Goal: Task Accomplishment & Management: Use online tool/utility

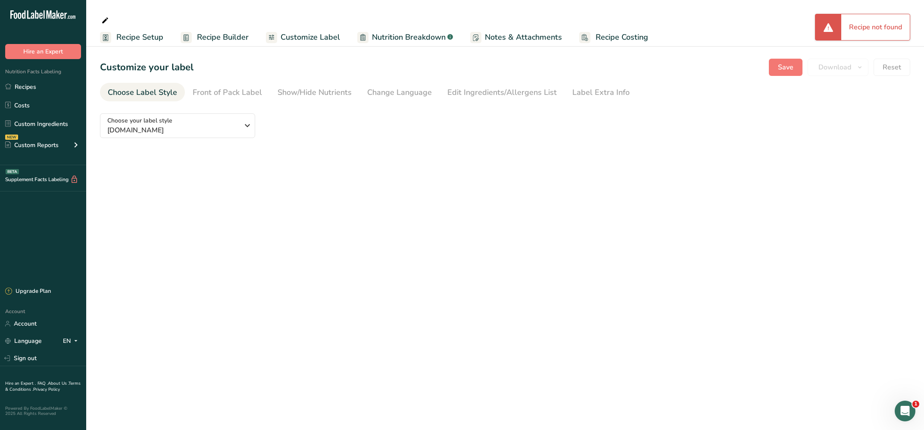
click at [769, 30] on ul "Recipe Setup Recipe Builder Customize Label Nutrition Breakdown .a-a{fill:#3473…" at bounding box center [505, 37] width 838 height 19
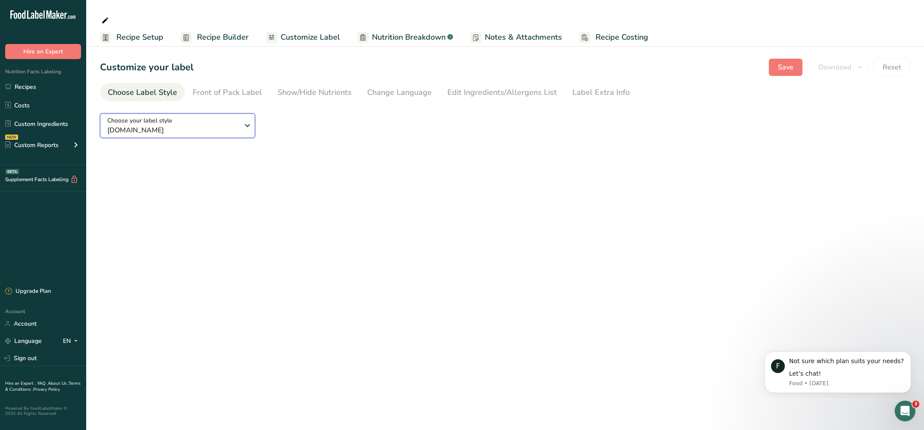
click at [207, 128] on span "labelTypes.null.name" at bounding box center [173, 130] width 132 height 10
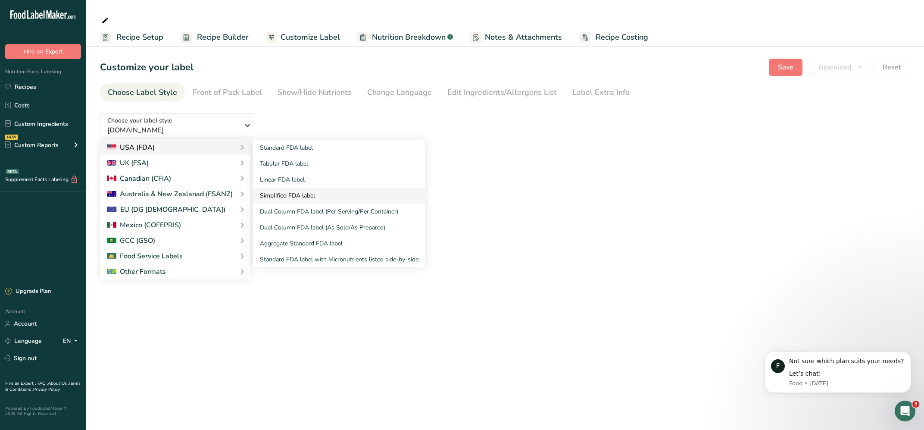
click at [275, 197] on link "Simplified FDA label" at bounding box center [339, 196] width 172 height 16
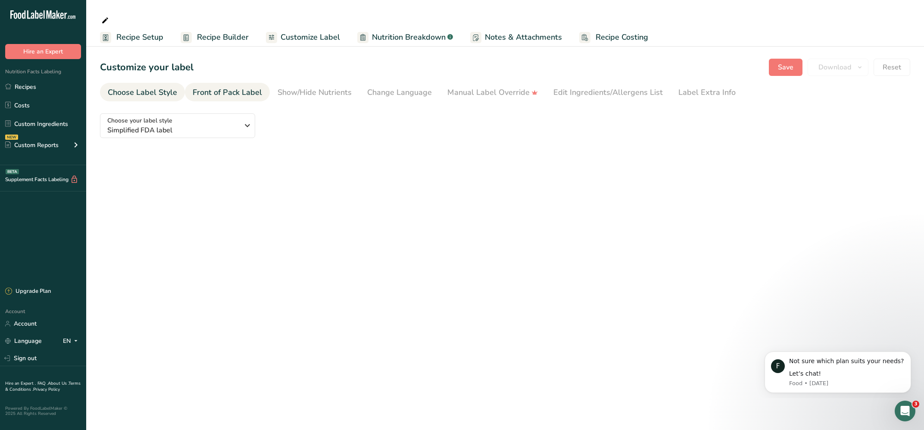
click at [220, 92] on div "Front of Pack Label" at bounding box center [227, 93] width 69 height 12
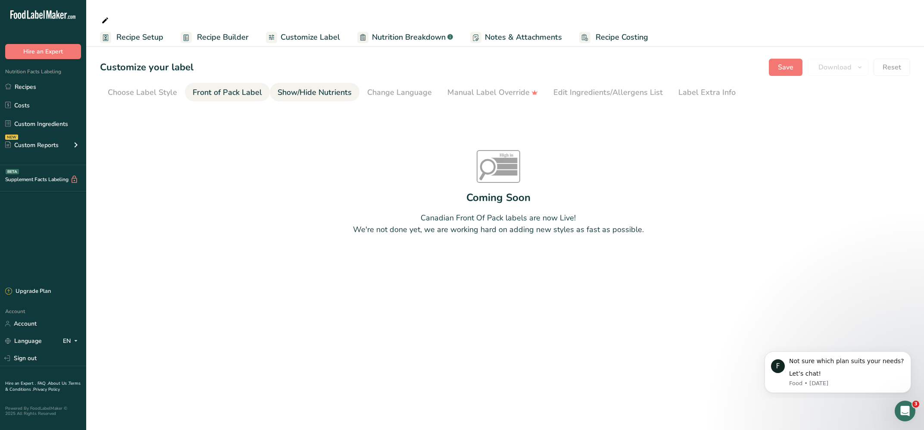
click at [305, 92] on div "Show/Hide Nutrients" at bounding box center [315, 93] width 74 height 12
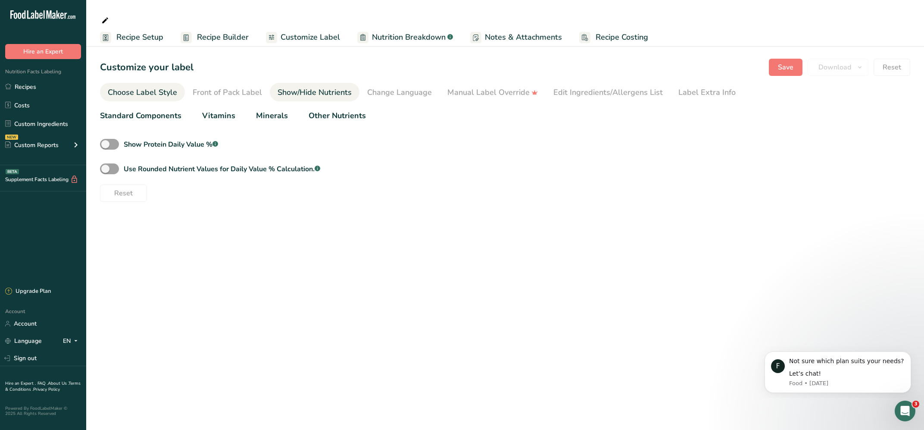
click at [152, 94] on div "Choose Label Style" at bounding box center [142, 93] width 69 height 12
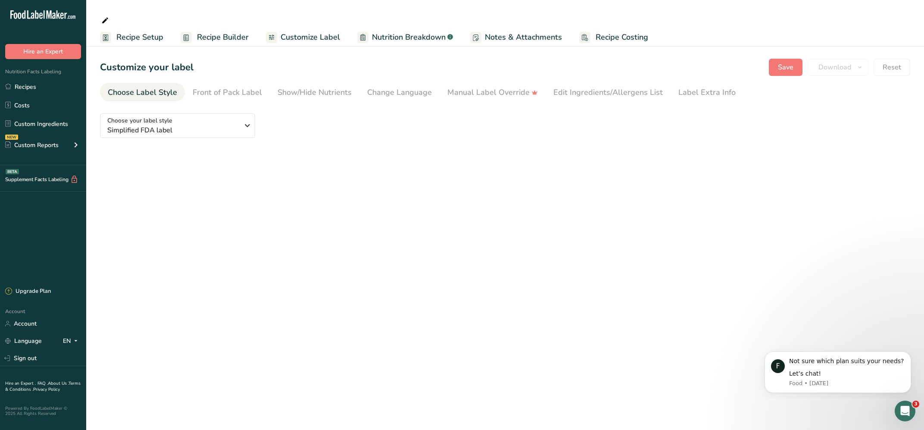
click at [216, 35] on span "Recipe Builder" at bounding box center [223, 37] width 52 height 12
click at [786, 66] on span "Save" at bounding box center [786, 67] width 16 height 10
click at [872, 30] on div "Something went wrong" at bounding box center [865, 27] width 91 height 26
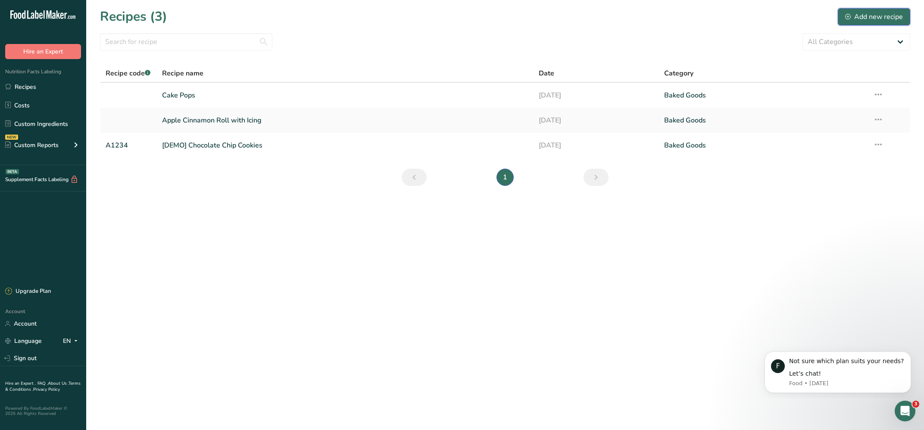
click at [868, 16] on div "Add new recipe" at bounding box center [875, 17] width 58 height 10
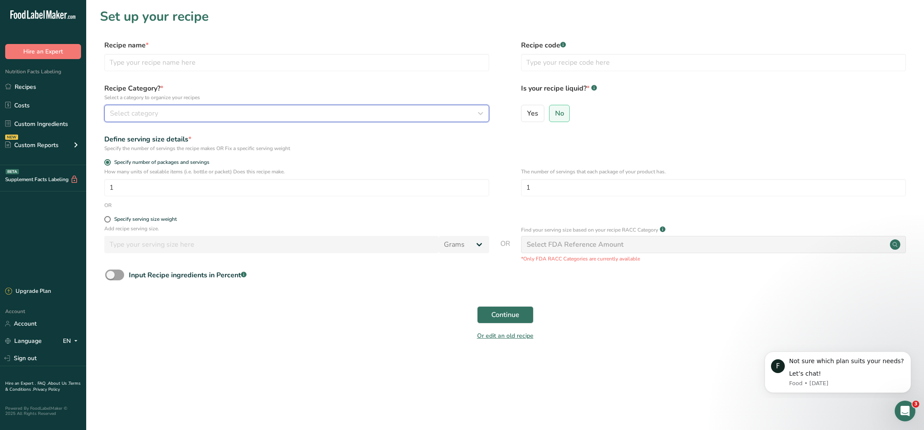
click at [175, 111] on div "Select category" at bounding box center [294, 113] width 369 height 10
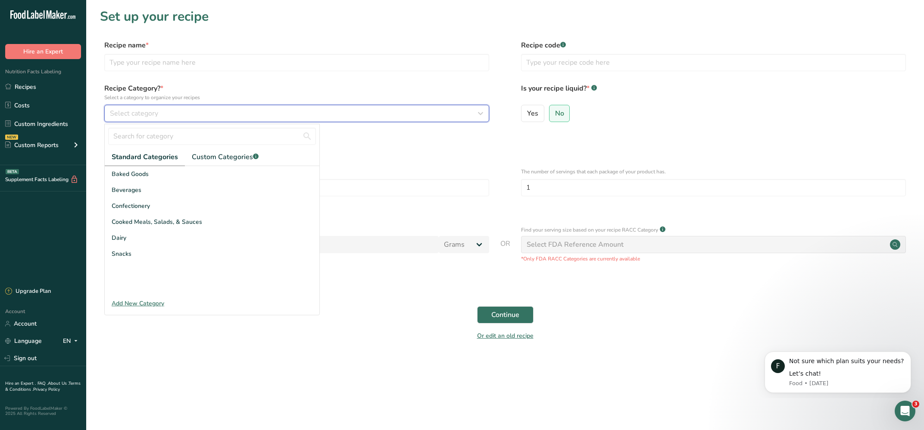
click at [104, 105] on button "Select category" at bounding box center [296, 113] width 385 height 17
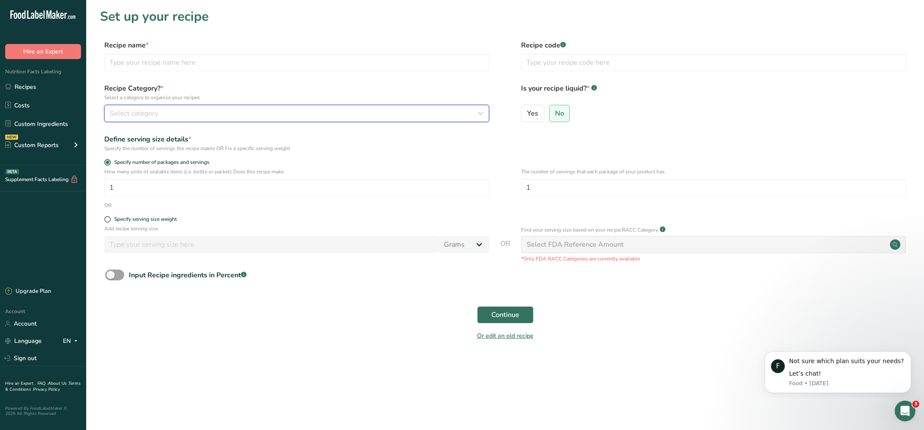
click at [175, 111] on div "Select category" at bounding box center [294, 113] width 369 height 10
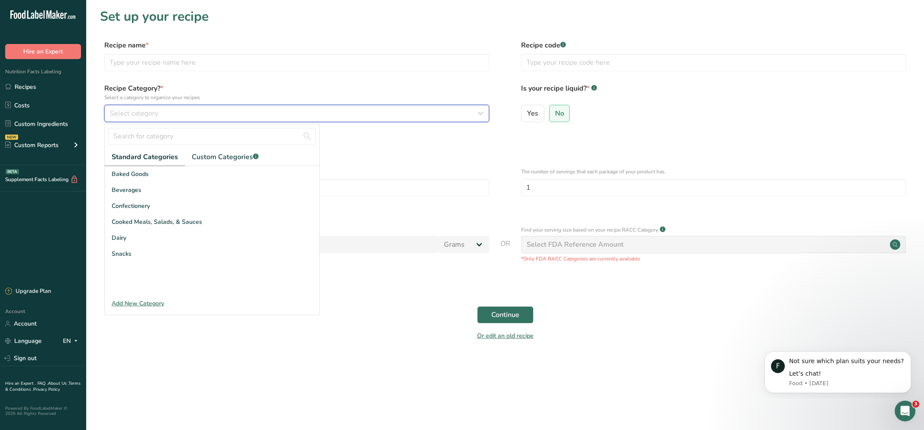
click at [175, 111] on div "Select category" at bounding box center [294, 113] width 369 height 10
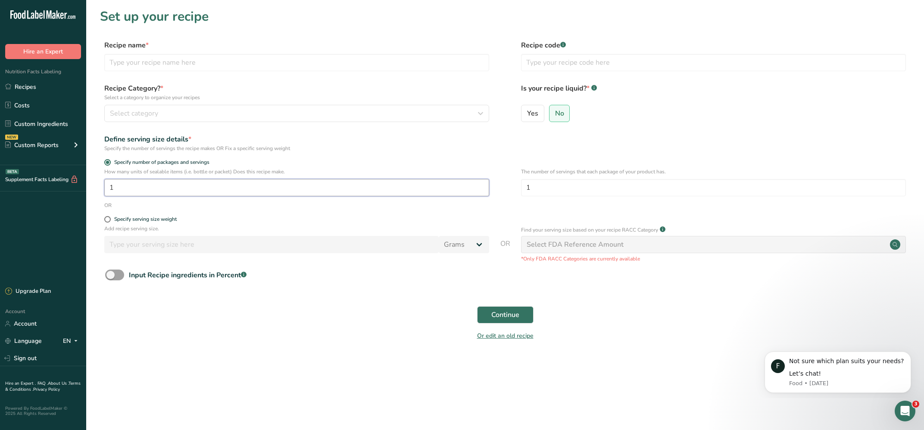
click at [116, 193] on input "1" at bounding box center [296, 187] width 385 height 17
click at [164, 110] on div "Select category" at bounding box center [294, 113] width 369 height 10
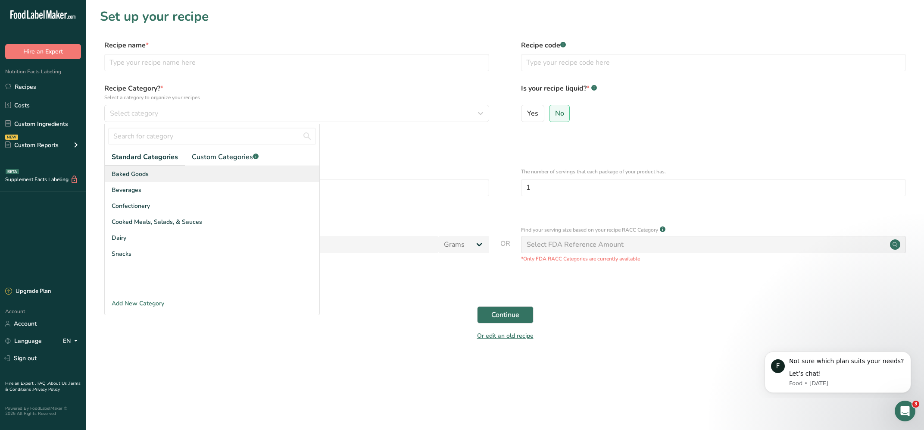
click at [134, 173] on span "Baked Goods" at bounding box center [130, 173] width 37 height 9
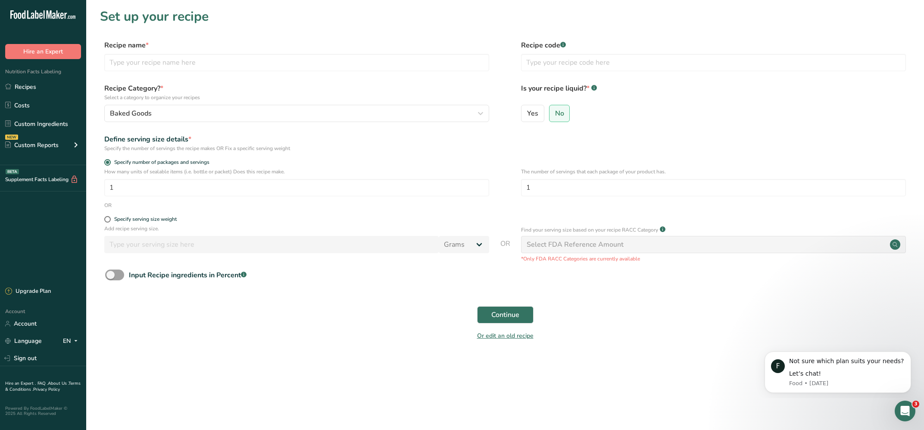
click at [666, 246] on div "Select FDA Reference Amount" at bounding box center [713, 244] width 385 height 17
click at [511, 316] on span "Continue" at bounding box center [506, 315] width 28 height 10
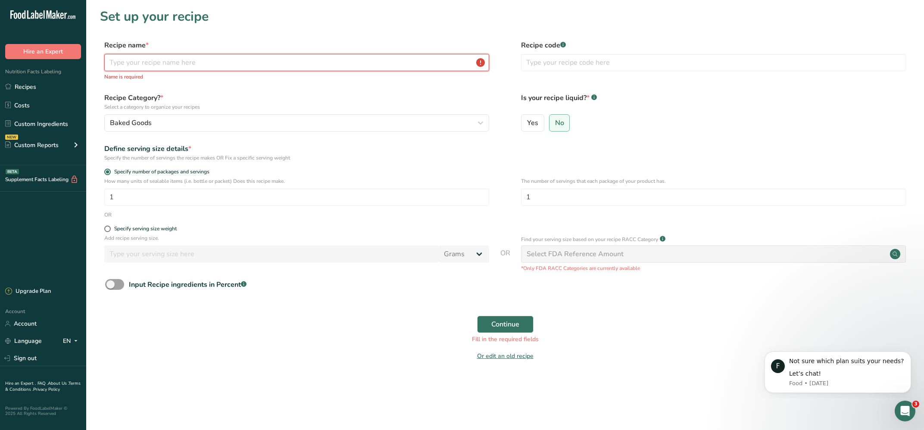
click at [189, 61] on input "text" at bounding box center [296, 62] width 385 height 17
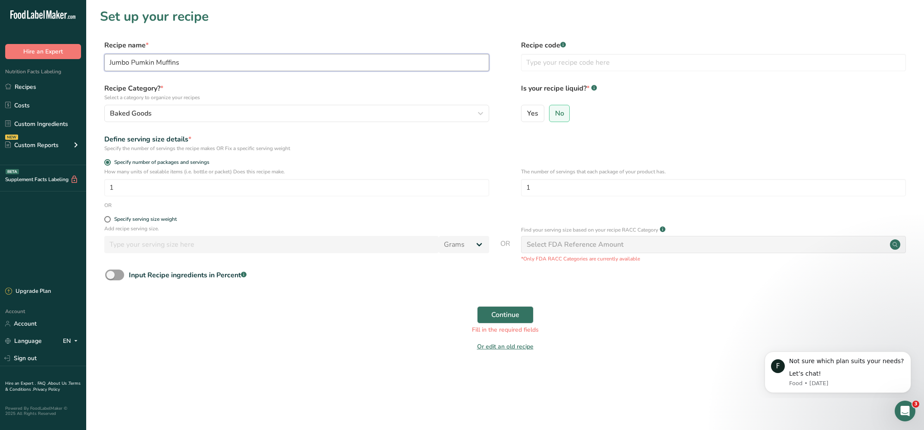
type input "Jumbo Pumkin Muffins"
click at [500, 321] on button "Continue" at bounding box center [505, 314] width 56 height 17
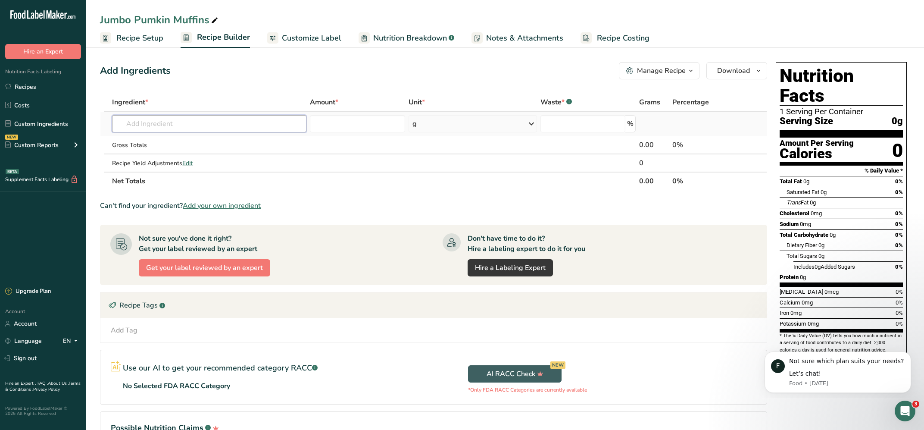
click at [162, 127] on input "text" at bounding box center [209, 123] width 194 height 17
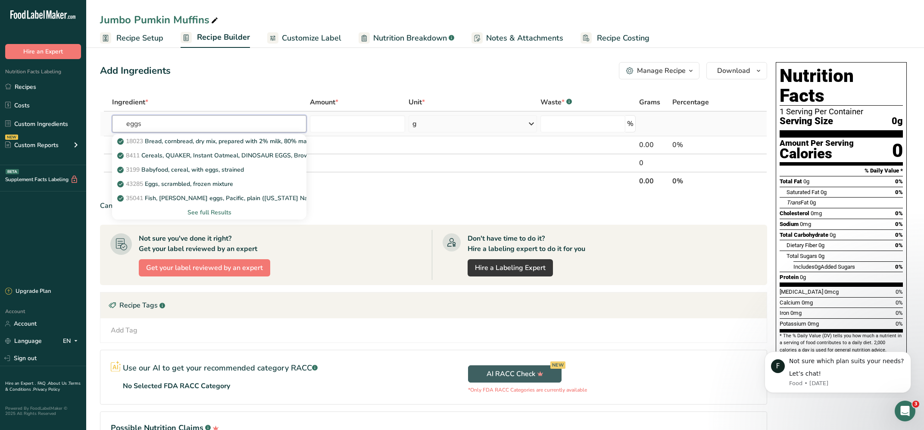
type input "eggs"
click at [210, 213] on div "See full Results" at bounding box center [209, 212] width 181 height 9
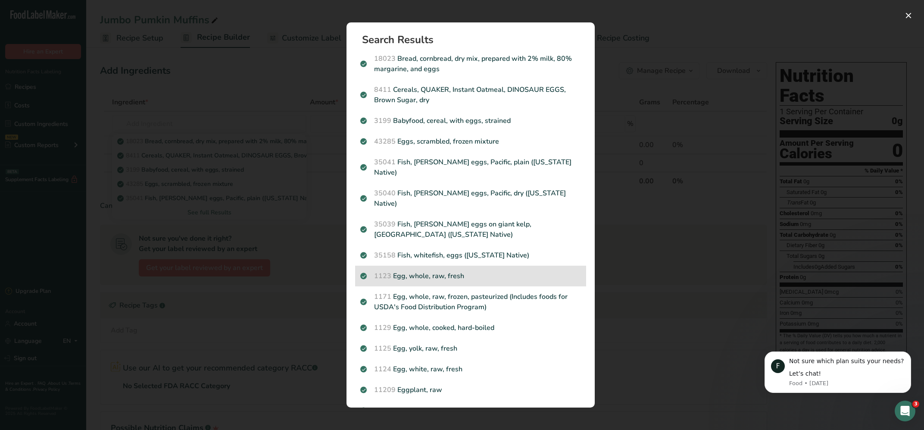
click at [423, 271] on p "1123 Egg, whole, raw, fresh" at bounding box center [470, 276] width 221 height 10
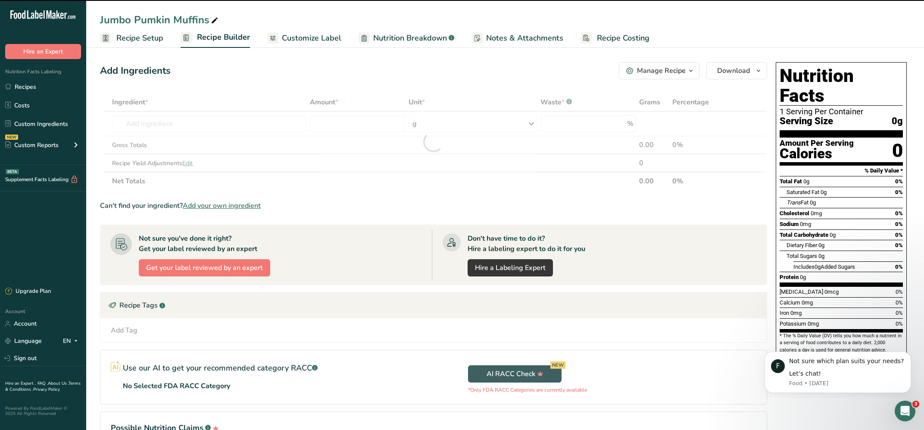
type input "0"
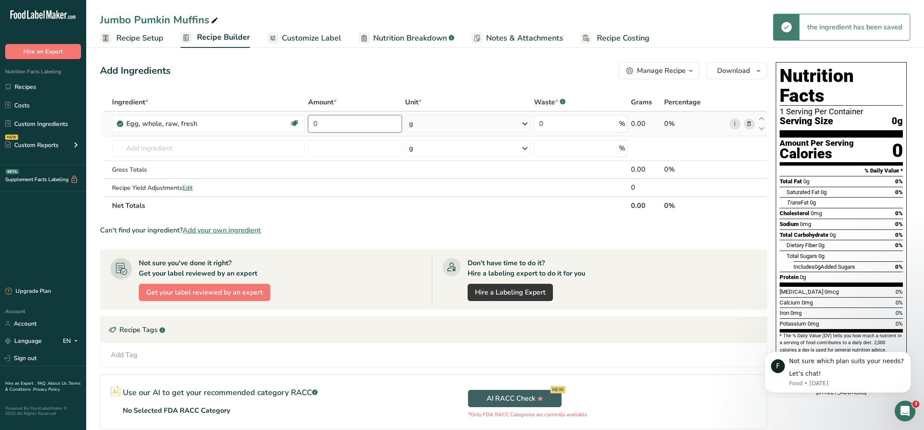
click at [319, 125] on input "0" at bounding box center [355, 123] width 94 height 17
type input "4"
click at [459, 126] on div "g" at bounding box center [467, 123] width 125 height 17
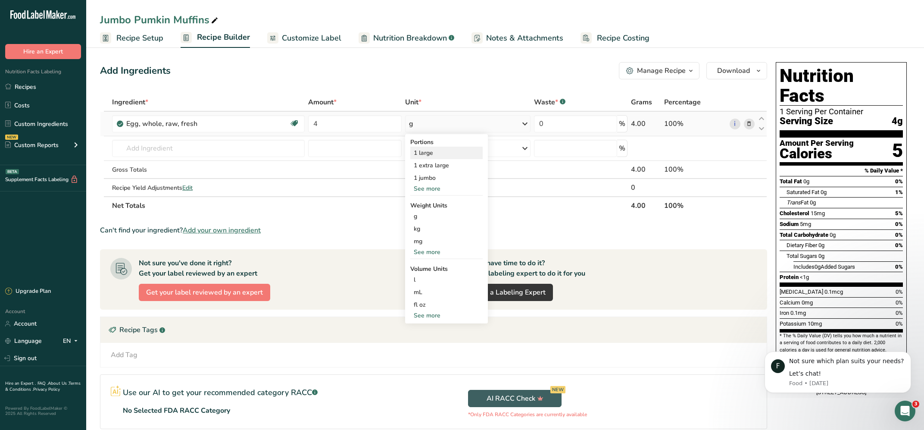
click at [428, 152] on div "1 large" at bounding box center [446, 153] width 72 height 13
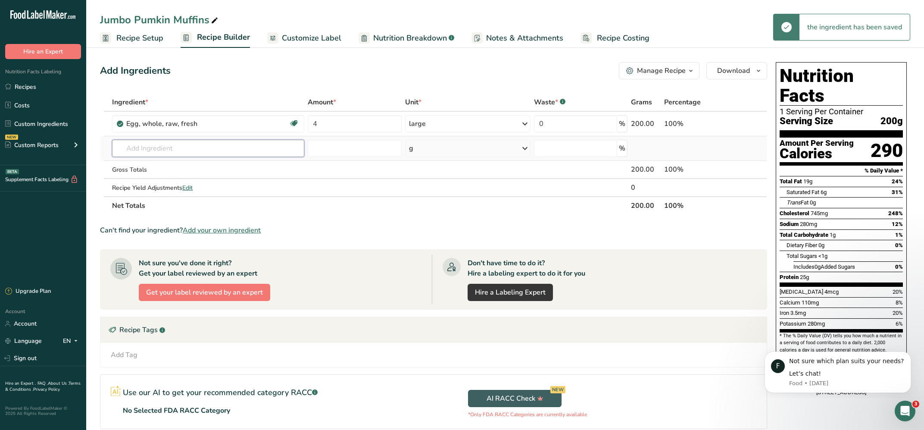
click at [166, 145] on input "text" at bounding box center [208, 148] width 192 height 17
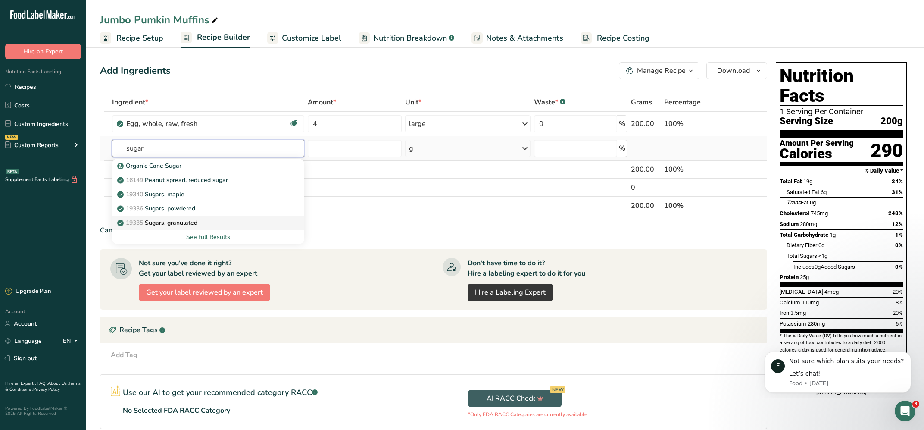
type input "sugar"
click at [171, 222] on p "19335 [GEOGRAPHIC_DATA], granulated" at bounding box center [158, 222] width 78 height 9
type input "Sugars, granulated"
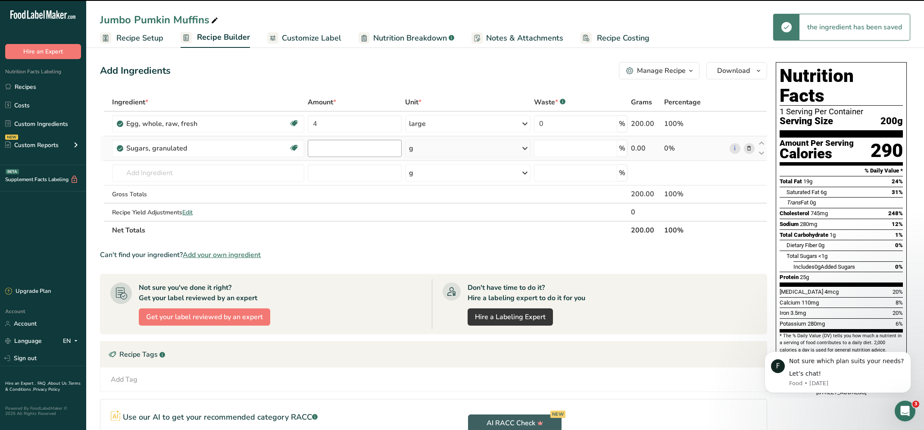
type input "0"
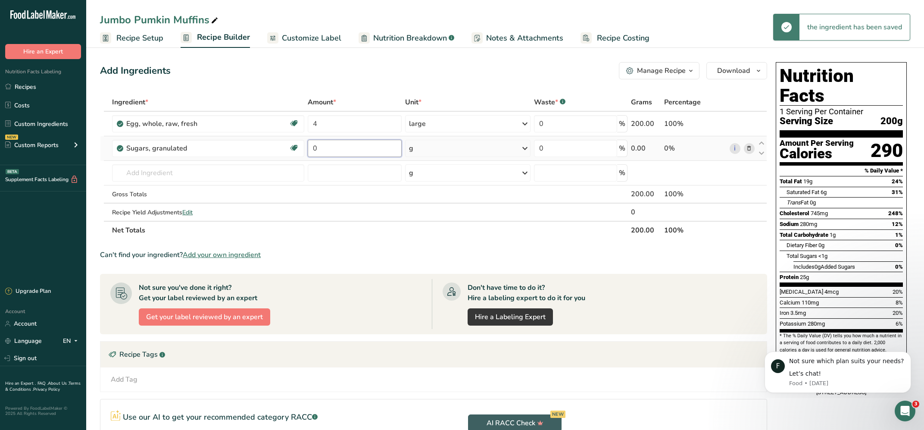
click at [330, 148] on input "0" at bounding box center [355, 148] width 94 height 17
type input "1.5"
click at [531, 146] on div "g" at bounding box center [467, 148] width 125 height 17
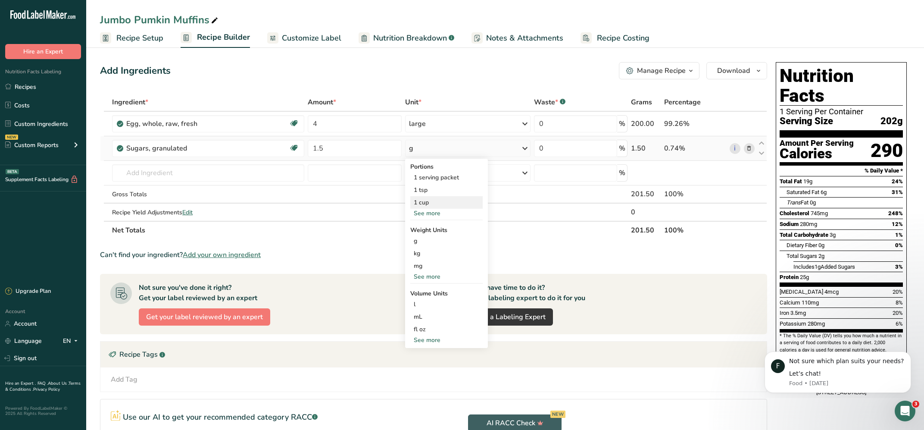
click at [423, 202] on div "1 cup" at bounding box center [446, 202] width 72 height 13
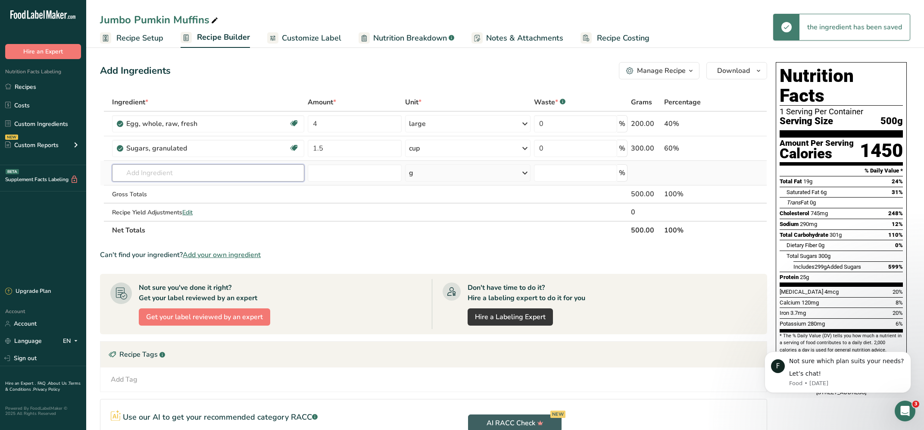
click at [136, 173] on input "text" at bounding box center [208, 172] width 192 height 17
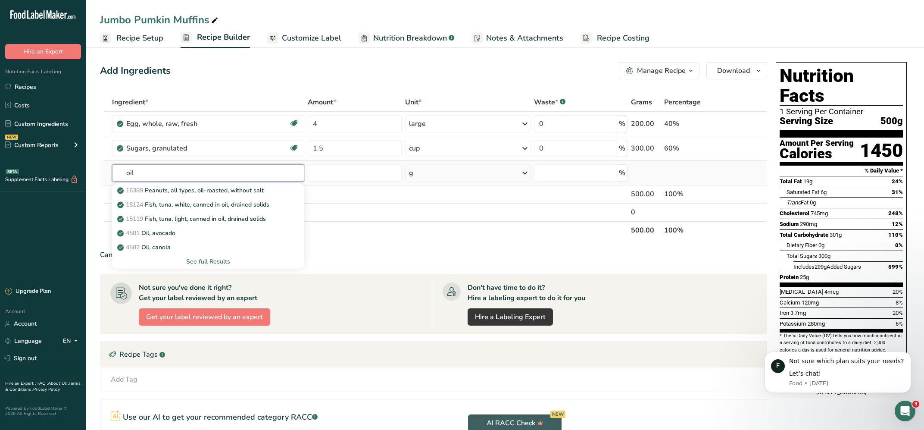
type input "oil"
click at [210, 261] on div "See full Results" at bounding box center [208, 261] width 179 height 9
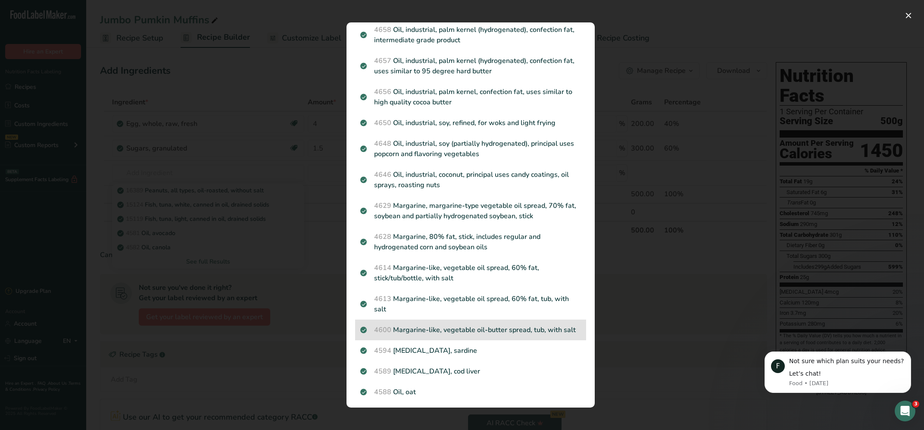
scroll to position [685, 0]
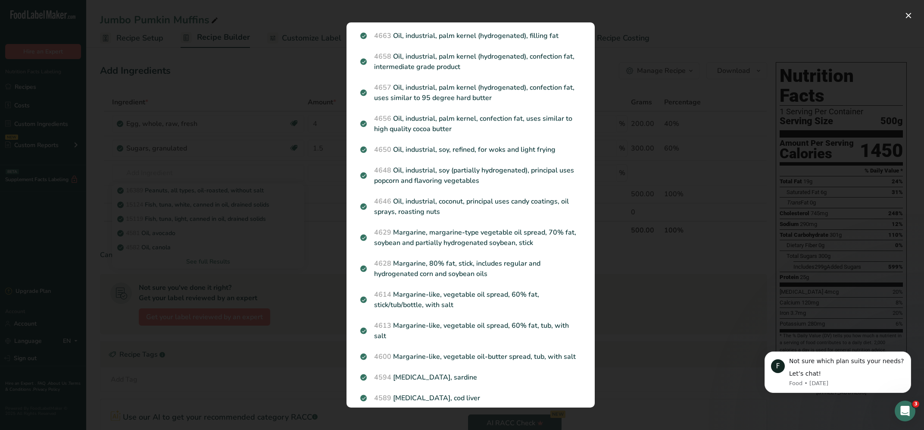
click at [656, 44] on div "Search results modal" at bounding box center [462, 215] width 924 height 430
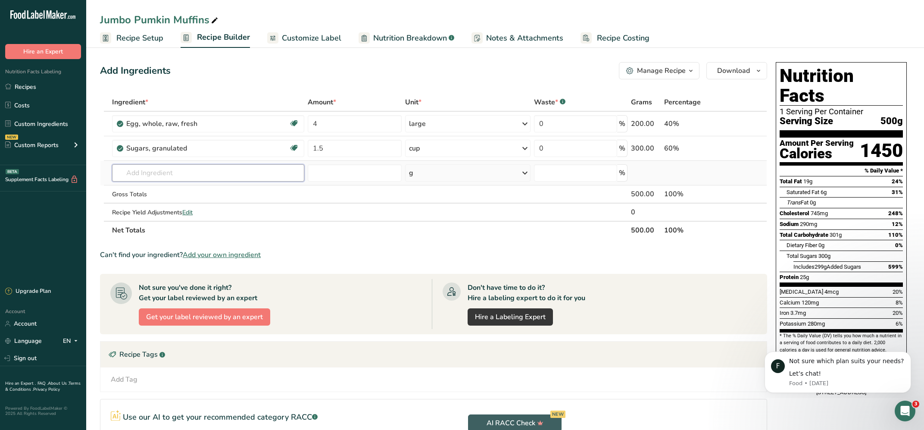
click at [196, 177] on input "text" at bounding box center [208, 172] width 192 height 17
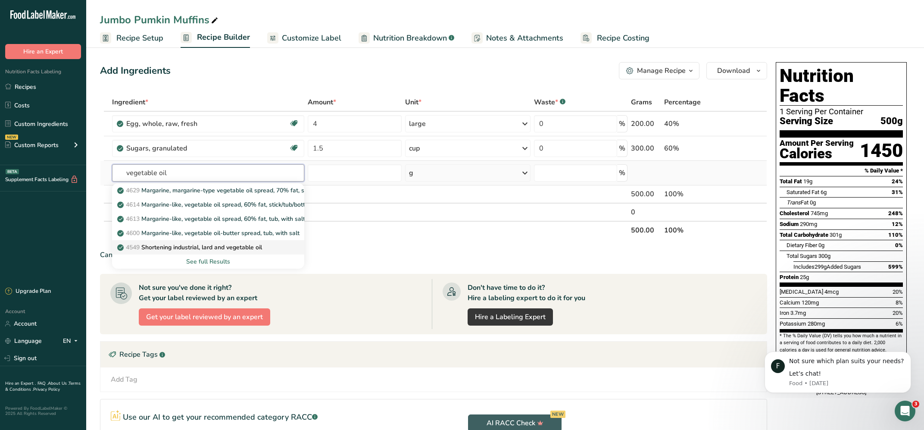
type input "vegetable oil"
click at [185, 248] on p "4549 Shortening industrial, lard and vegetable oil" at bounding box center [190, 247] width 143 height 9
type input "Shortening industrial, lard and vegetable oil"
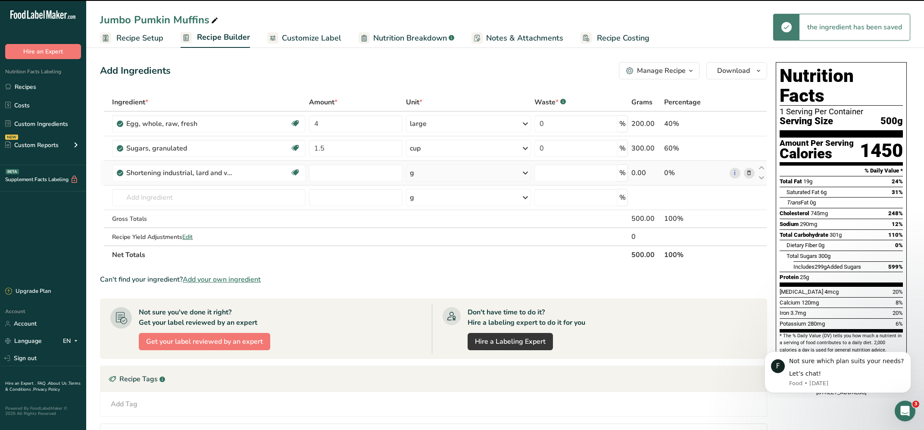
type input "0"
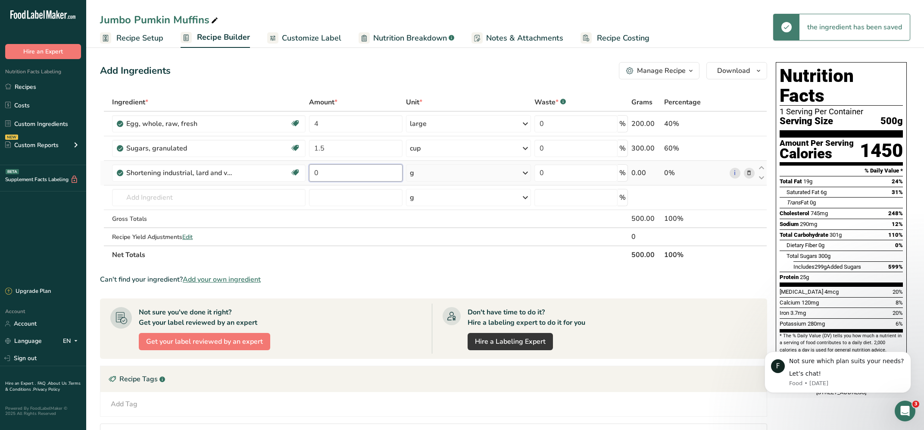
drag, startPoint x: 332, startPoint y: 174, endPoint x: 237, endPoint y: 169, distance: 95.8
click at [309, 169] on input "0" at bounding box center [355, 172] width 93 height 17
type input "1.5"
click at [528, 173] on icon at bounding box center [525, 173] width 10 height 16
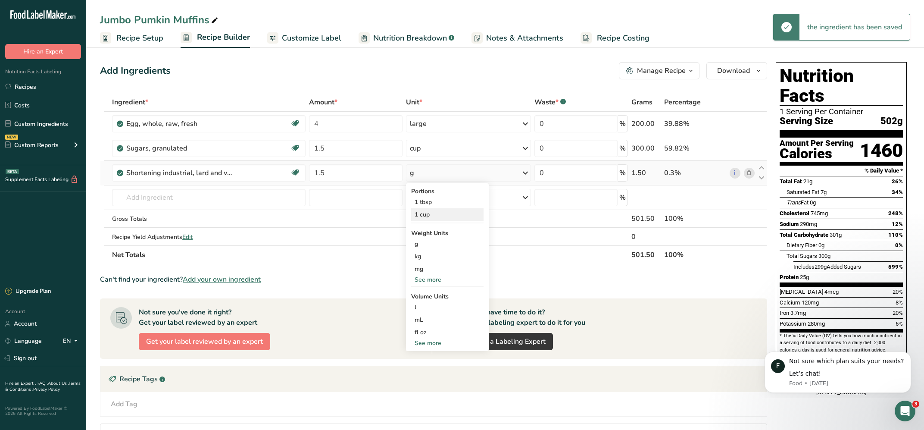
click at [421, 214] on div "1 cup" at bounding box center [447, 214] width 72 height 13
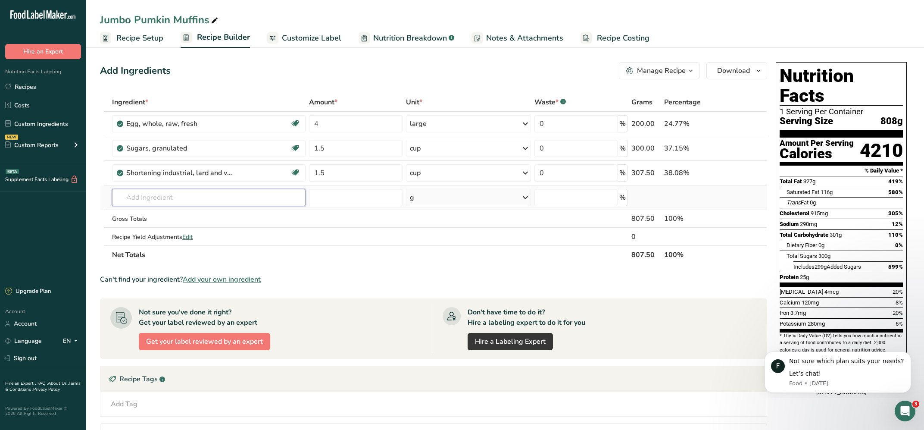
click at [143, 197] on input "text" at bounding box center [209, 197] width 194 height 17
click at [135, 37] on span "Recipe Setup" at bounding box center [139, 38] width 47 height 12
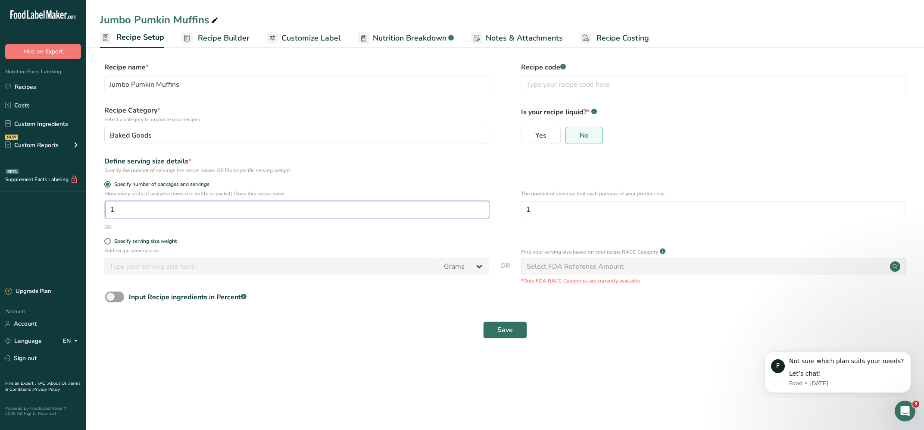
click at [138, 207] on input "1" at bounding box center [297, 209] width 384 height 17
type input "12"
click at [511, 329] on span "Save" at bounding box center [506, 330] width 16 height 10
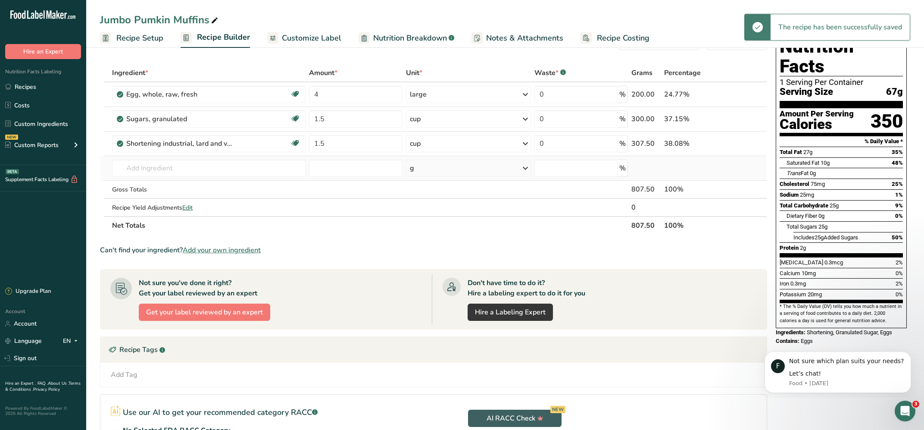
scroll to position [58, 0]
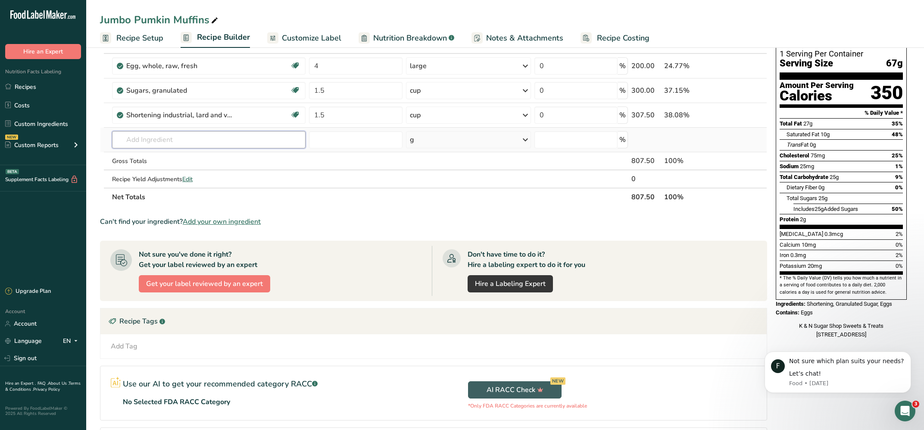
click at [153, 141] on input "text" at bounding box center [209, 139] width 194 height 17
type input "c"
type input "flo"
click at [213, 229] on div "See full Results" at bounding box center [209, 228] width 180 height 9
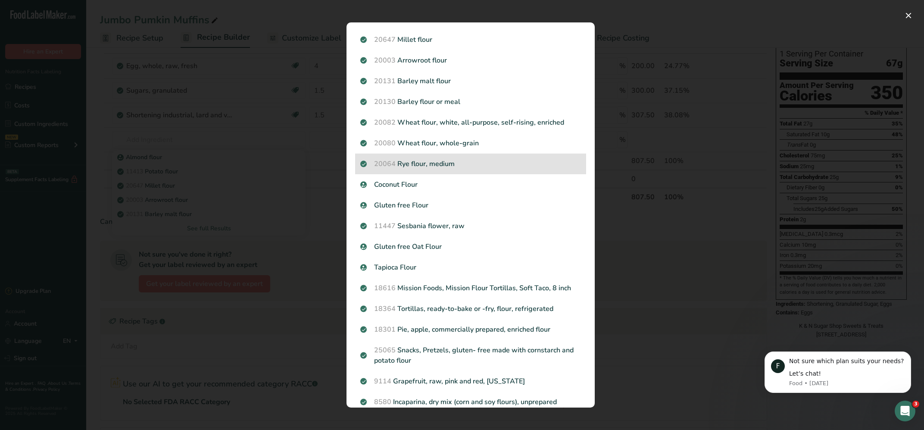
scroll to position [6, 0]
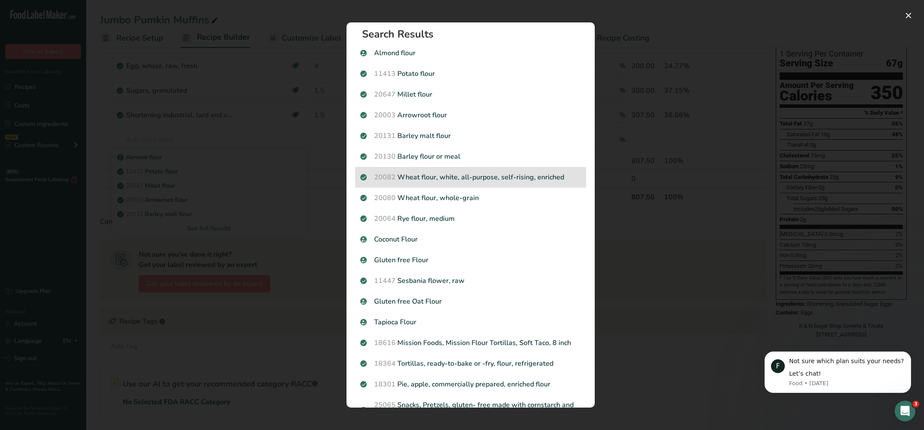
click at [424, 178] on p "20082 Wheat flour, white, all-purpose, self-rising, enriched" at bounding box center [470, 177] width 221 height 10
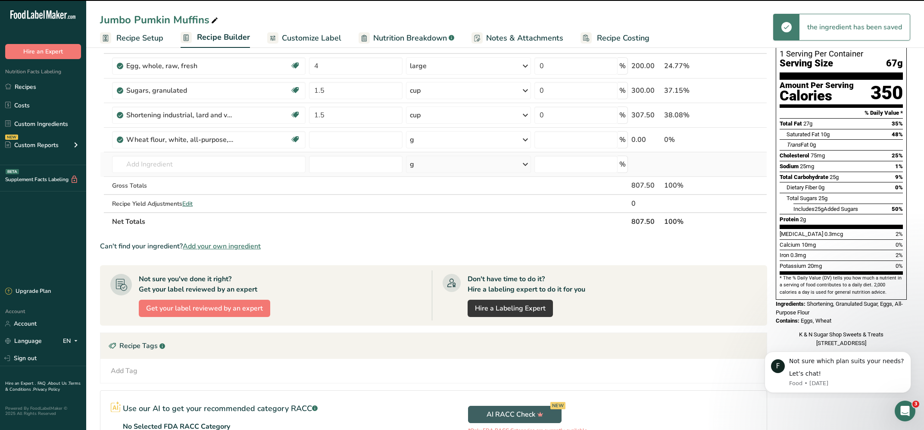
type input "0"
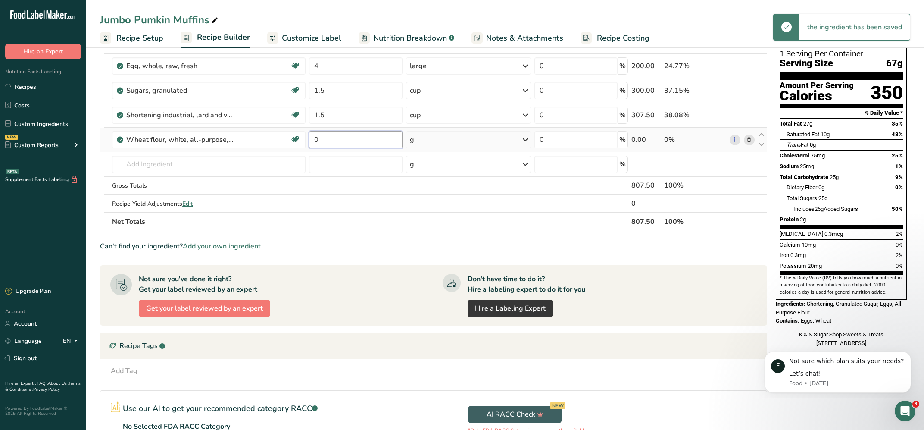
drag, startPoint x: 345, startPoint y: 141, endPoint x: 128, endPoint y: 147, distance: 217.0
click at [309, 147] on input "0" at bounding box center [355, 139] width 93 height 17
type input "3"
click at [446, 139] on div "g" at bounding box center [468, 139] width 125 height 17
click at [426, 166] on div "1 cup" at bounding box center [447, 169] width 72 height 13
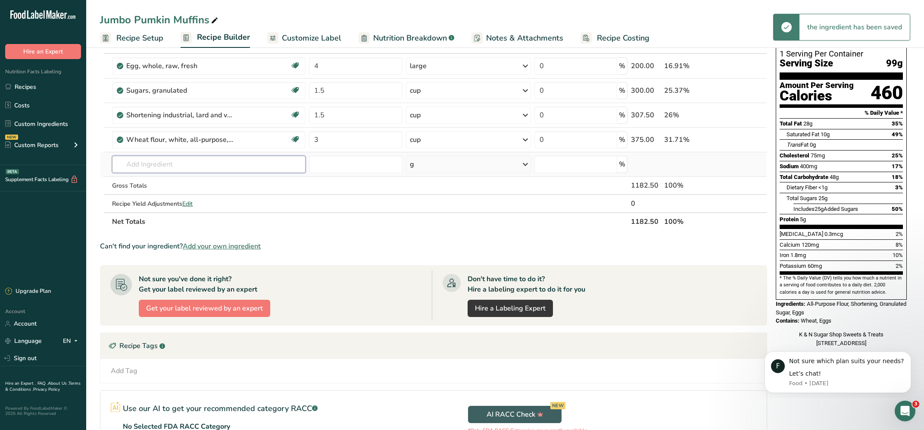
click at [144, 165] on input "text" at bounding box center [209, 164] width 194 height 17
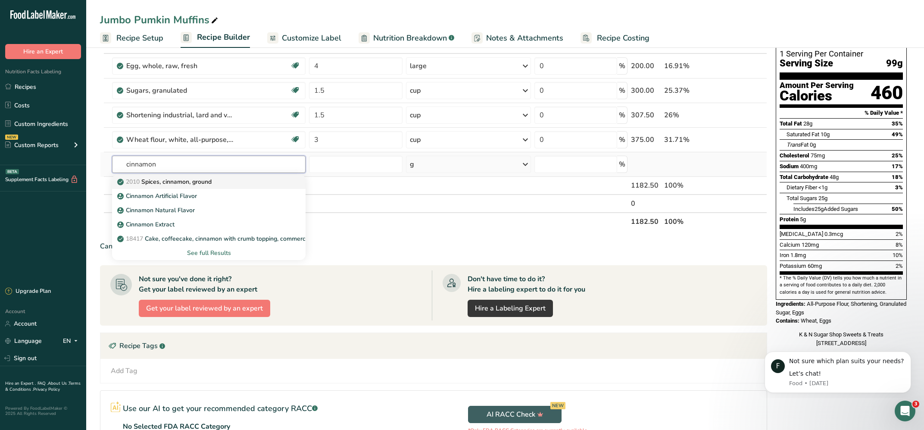
type input "cinnamon"
click at [153, 182] on p "2010 Spices, cinnamon, ground" at bounding box center [165, 181] width 93 height 9
type input "Spices, cinnamon, ground"
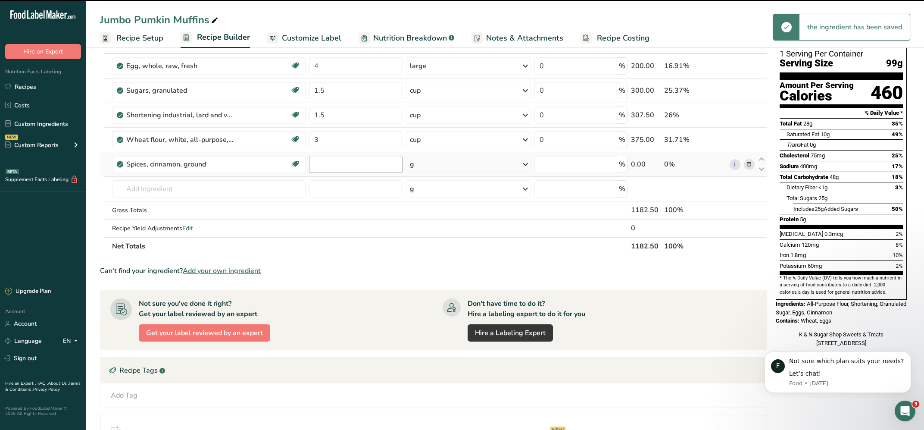
type input "0"
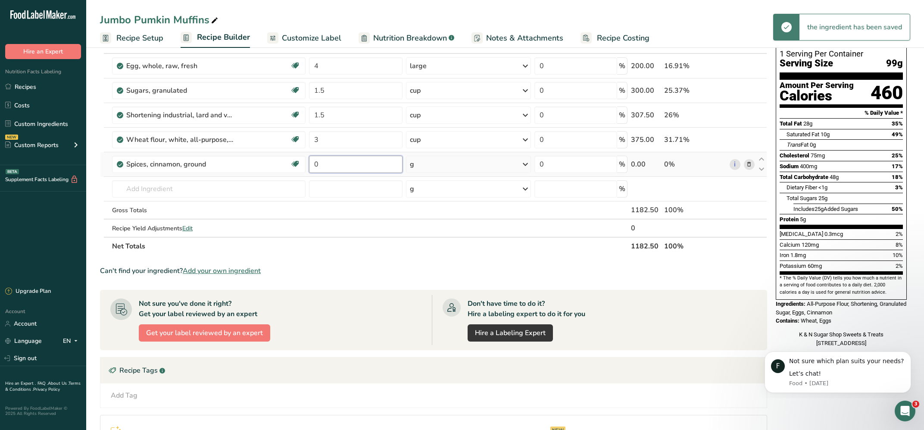
click at [319, 162] on input "0" at bounding box center [355, 164] width 93 height 17
type input "1"
click at [417, 164] on div "Ingredient * Amount * Unit * Waste * .a-a{fill:#347362;}.b-a{fill:#fff;} Grams …" at bounding box center [433, 145] width 667 height 220
click at [462, 162] on div "g" at bounding box center [468, 164] width 125 height 17
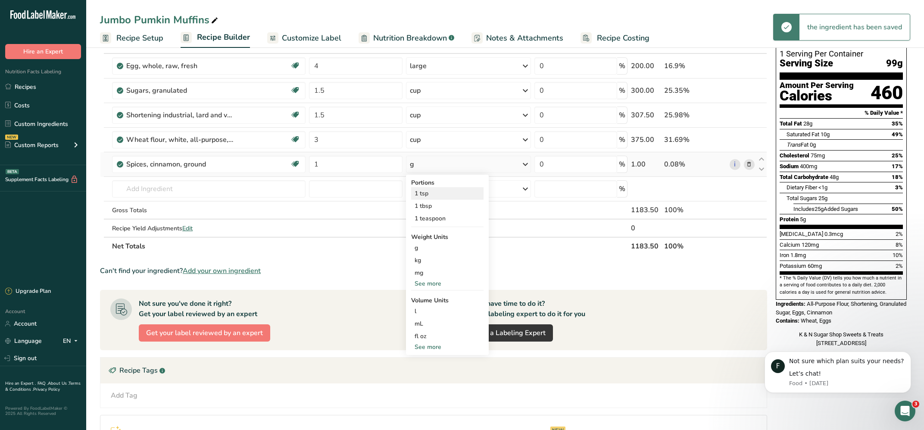
click at [426, 192] on div "1 tsp" at bounding box center [447, 193] width 72 height 13
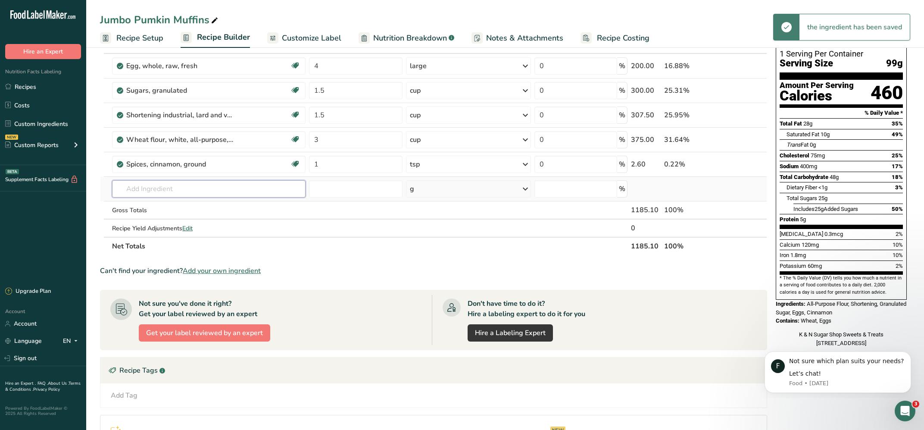
click at [149, 183] on input "text" at bounding box center [209, 188] width 194 height 17
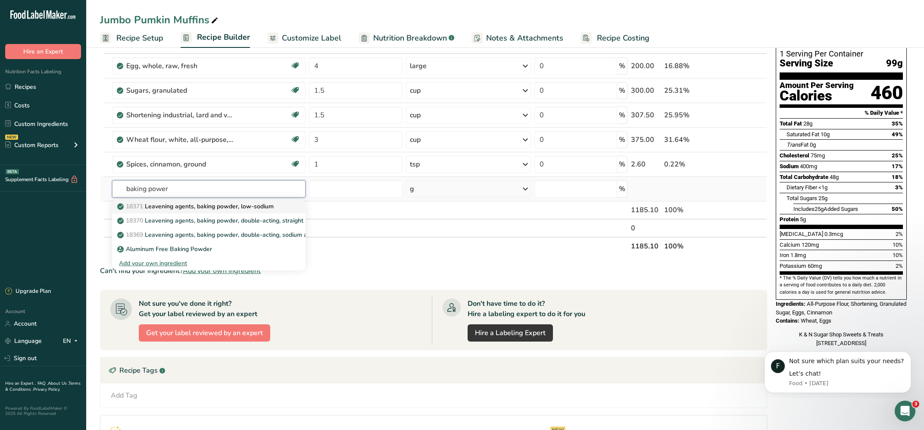
type input "baking power"
click at [174, 205] on p "18371 Leavening agents, baking powder, low-sodium" at bounding box center [196, 206] width 155 height 9
type input "Leavening agents, baking powder, low-sodium"
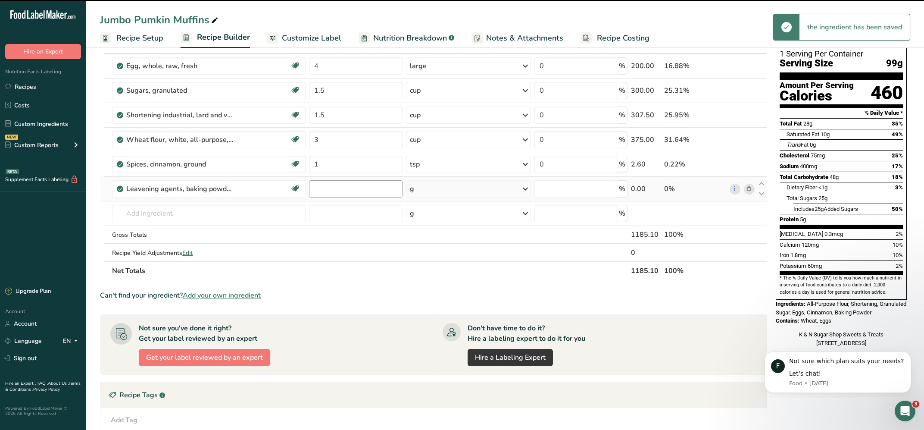
type input "0"
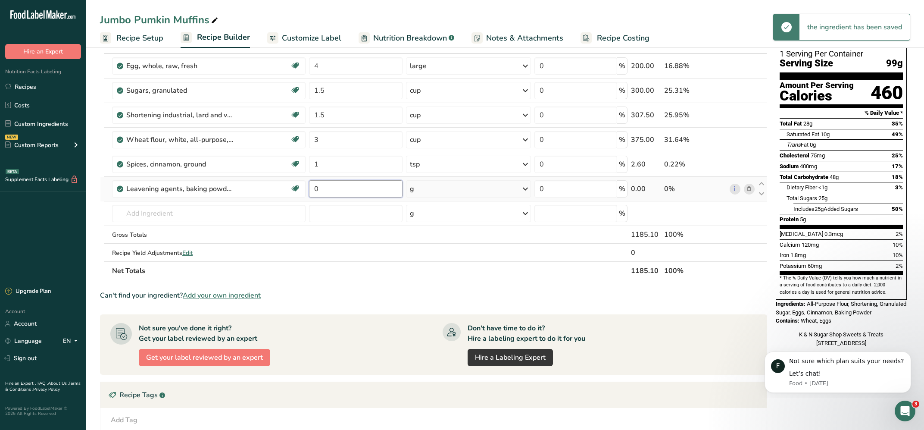
click at [317, 190] on input "0" at bounding box center [355, 188] width 93 height 17
type input "2"
click at [433, 188] on div "g" at bounding box center [468, 188] width 125 height 17
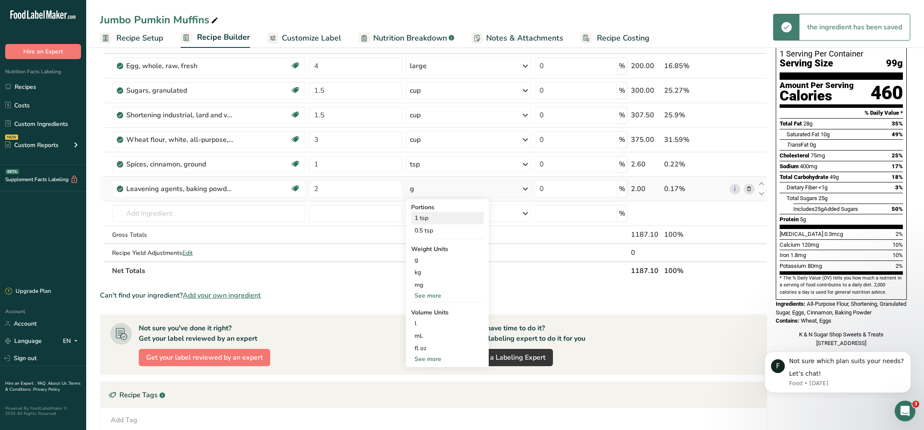
click at [420, 219] on div "1 tsp" at bounding box center [447, 218] width 72 height 13
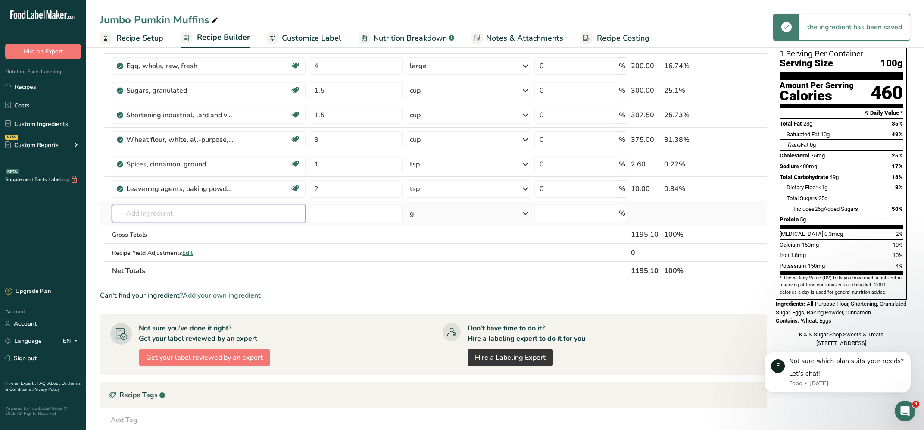
click at [147, 210] on input "text" at bounding box center [209, 213] width 194 height 17
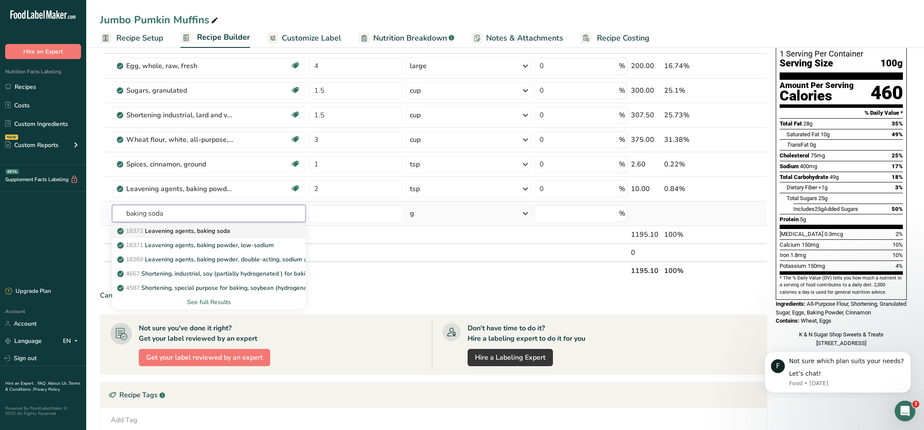
type input "baking soda"
click at [183, 231] on p "18372 Leavening agents, baking soda" at bounding box center [174, 230] width 111 height 9
type input "Leavening agents, baking soda"
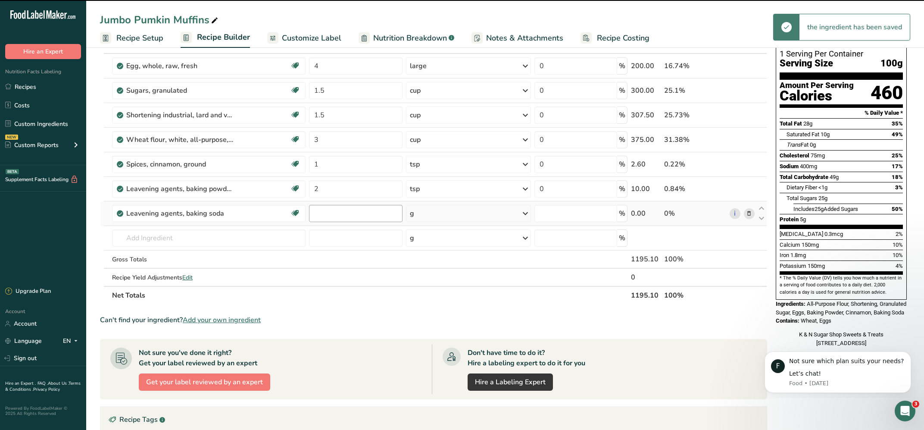
type input "0"
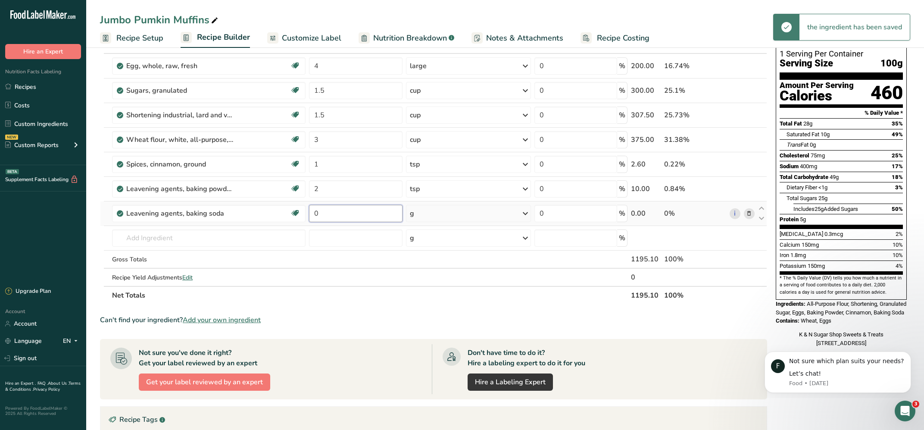
click at [317, 214] on input "0" at bounding box center [355, 213] width 93 height 17
type input "2"
click at [424, 214] on div "g" at bounding box center [468, 213] width 125 height 17
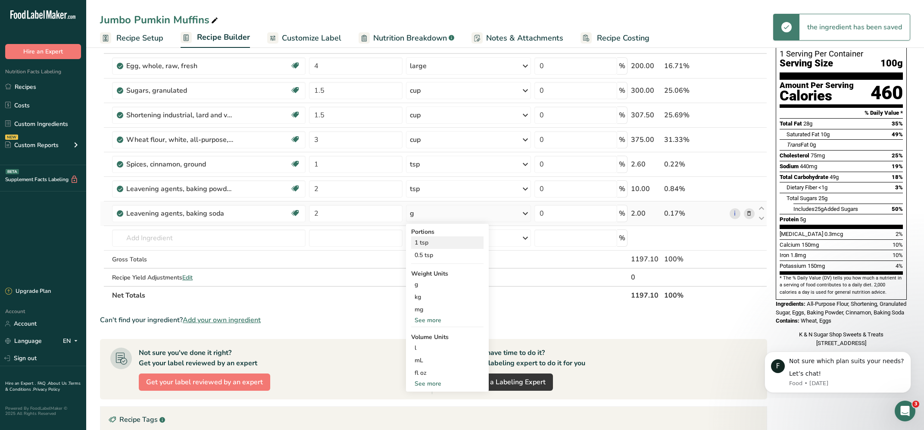
click at [423, 245] on div "1 tsp" at bounding box center [447, 242] width 72 height 13
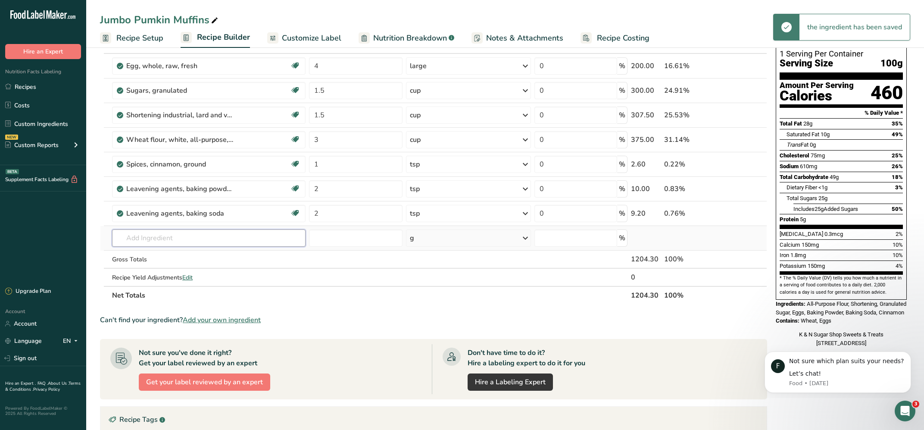
click at [162, 237] on input "text" at bounding box center [209, 237] width 194 height 17
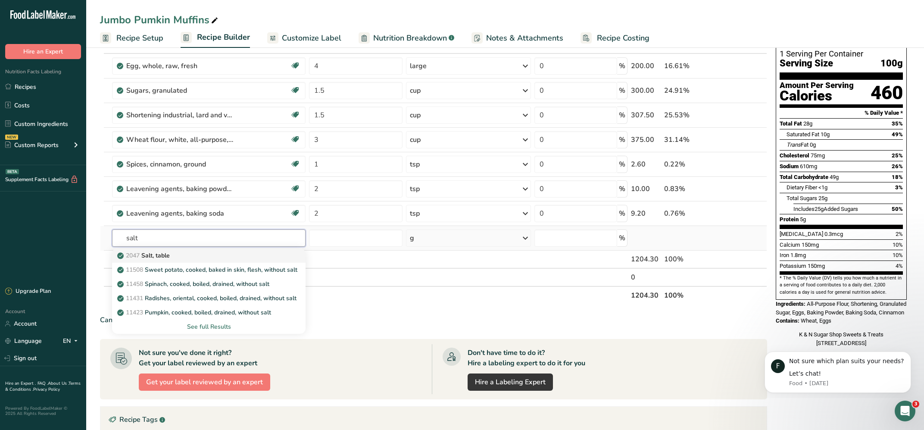
type input "salt"
click at [169, 253] on p "2047 Salt, table" at bounding box center [144, 255] width 51 height 9
type input "Salt, table"
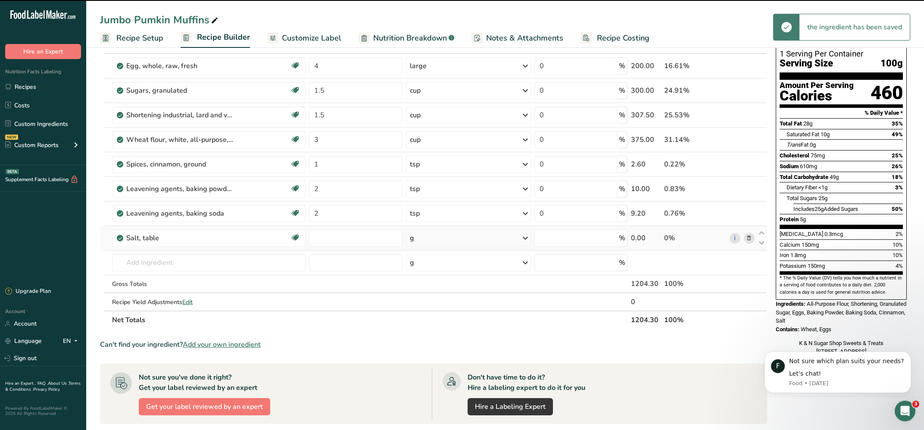
type input "0"
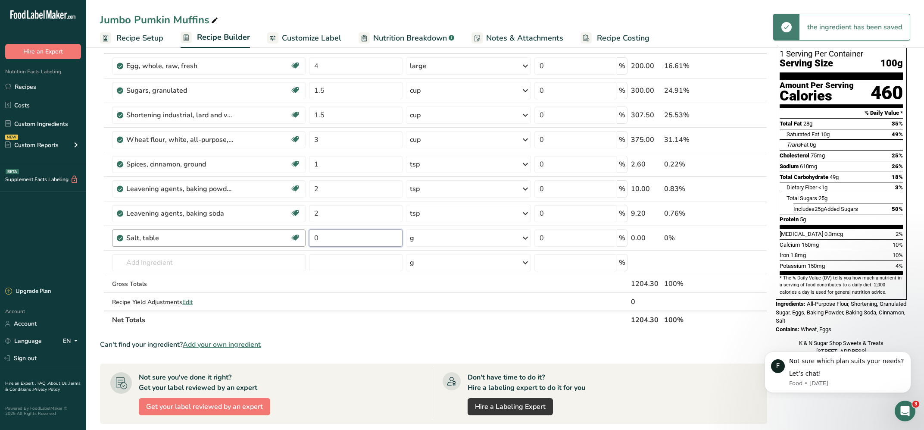
drag, startPoint x: 324, startPoint y: 240, endPoint x: 174, endPoint y: 241, distance: 150.5
click at [309, 244] on input "0" at bounding box center [355, 237] width 93 height 17
type input "1"
click at [421, 241] on div "g" at bounding box center [468, 237] width 125 height 17
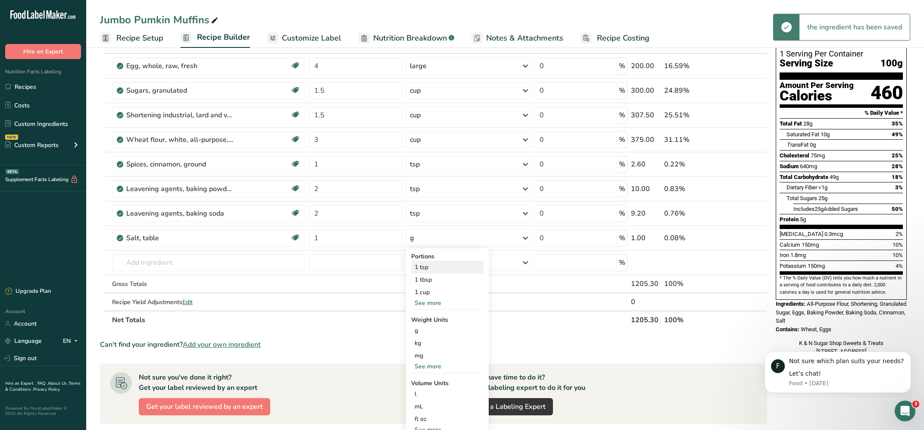
click at [419, 267] on div "1 tsp" at bounding box center [447, 267] width 72 height 13
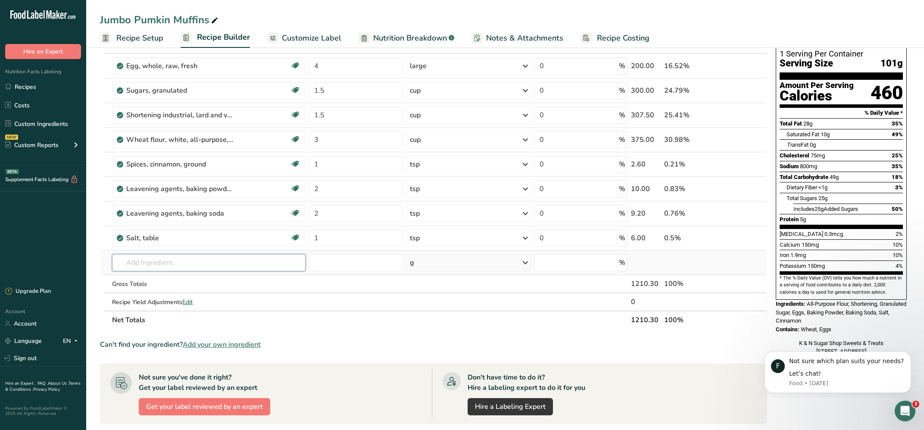
click at [144, 254] on input "text" at bounding box center [209, 262] width 194 height 17
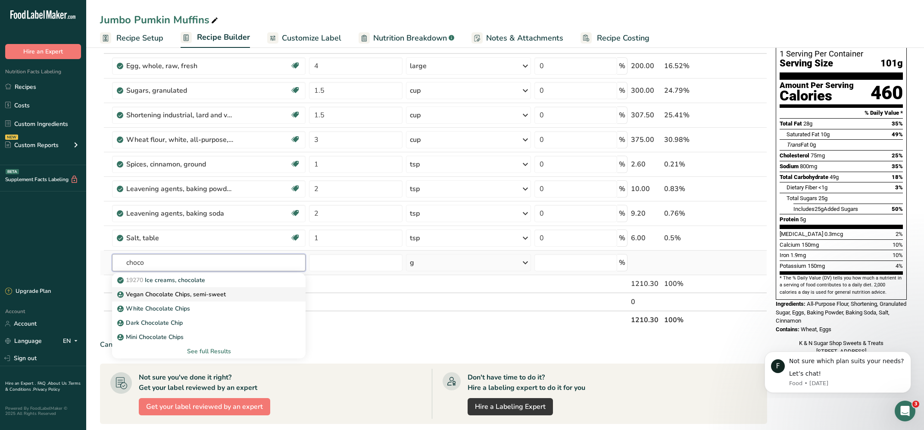
type input "choco"
click at [165, 296] on p "Vegan Chocolate Chips, semi-sweet" at bounding box center [172, 294] width 107 height 9
type input "Vegan Chocolate Chips, semi-sweet"
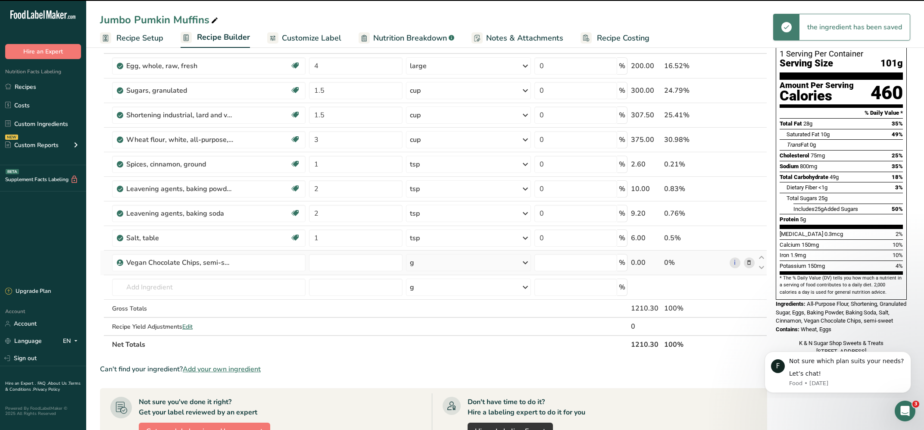
type input "0"
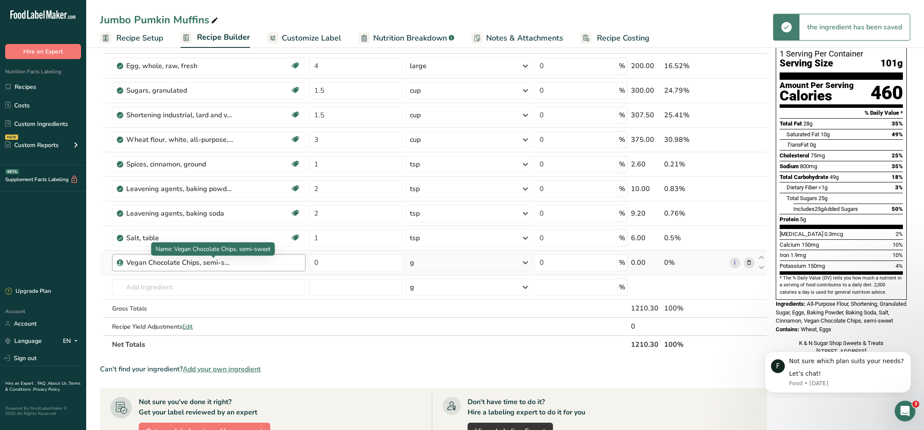
click at [168, 267] on div "Vegan Chocolate Chips, semi-sweet" at bounding box center [180, 262] width 108 height 10
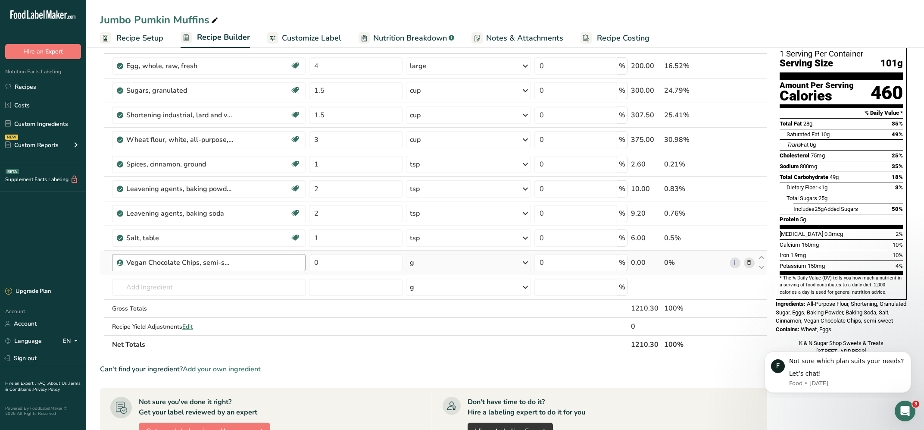
click at [278, 264] on div "Vegan Chocolate Chips, semi-sweet" at bounding box center [213, 262] width 174 height 10
click at [751, 263] on icon at bounding box center [749, 262] width 6 height 9
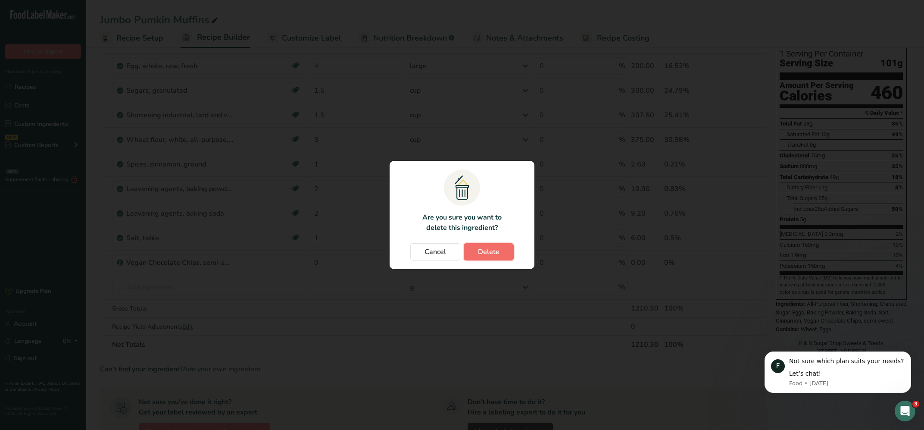
click at [492, 252] on span "Delete" at bounding box center [489, 252] width 22 height 10
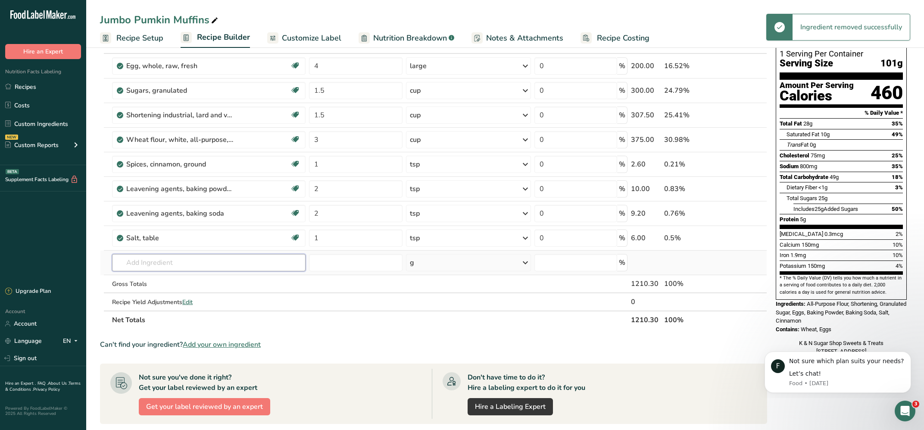
click at [183, 261] on input "text" at bounding box center [209, 262] width 194 height 17
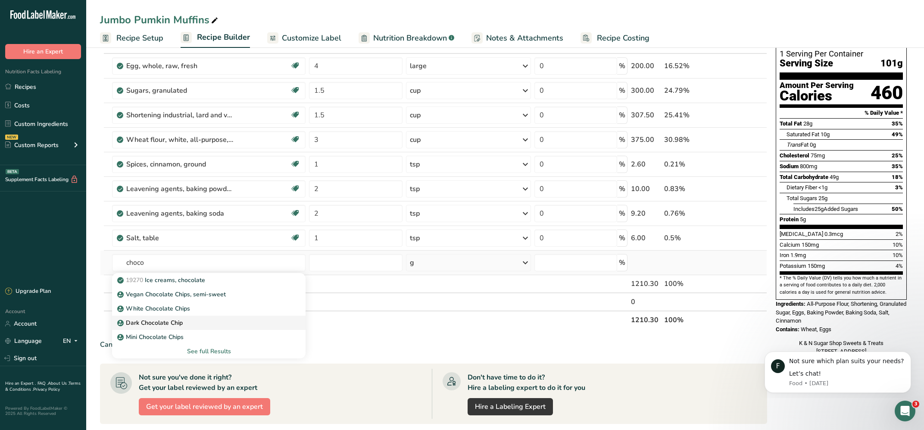
click at [161, 322] on p "Dark Chocolate Chip" at bounding box center [151, 322] width 64 height 9
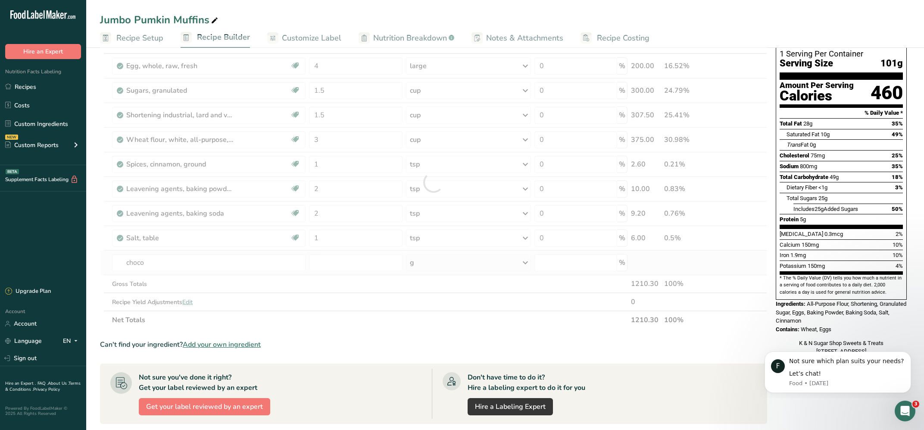
type input "Dark Chocolate Chip"
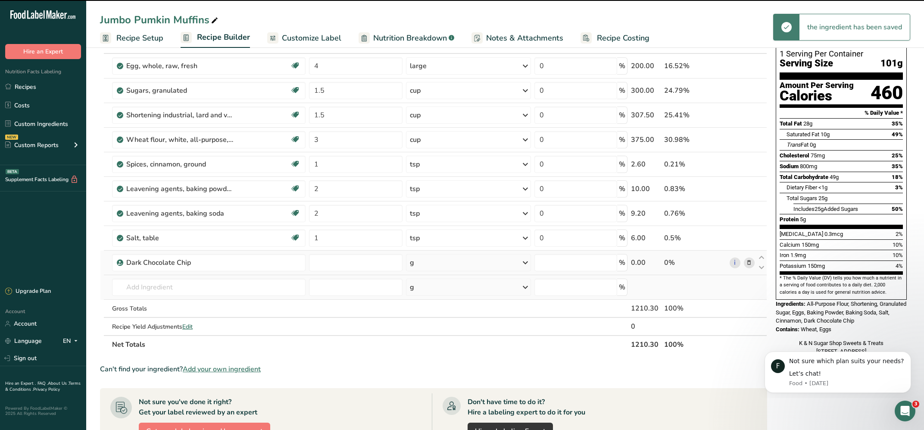
type input "0"
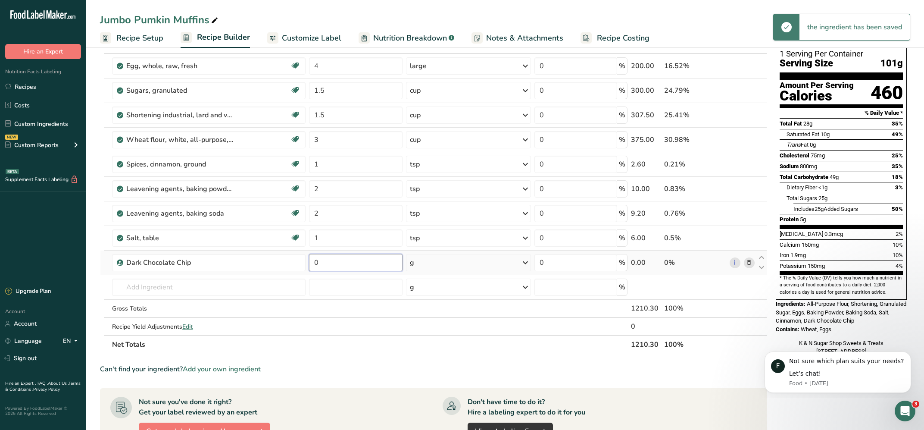
click at [319, 264] on input "0" at bounding box center [355, 262] width 93 height 17
type input "1"
click at [442, 262] on div "g" at bounding box center [468, 262] width 125 height 17
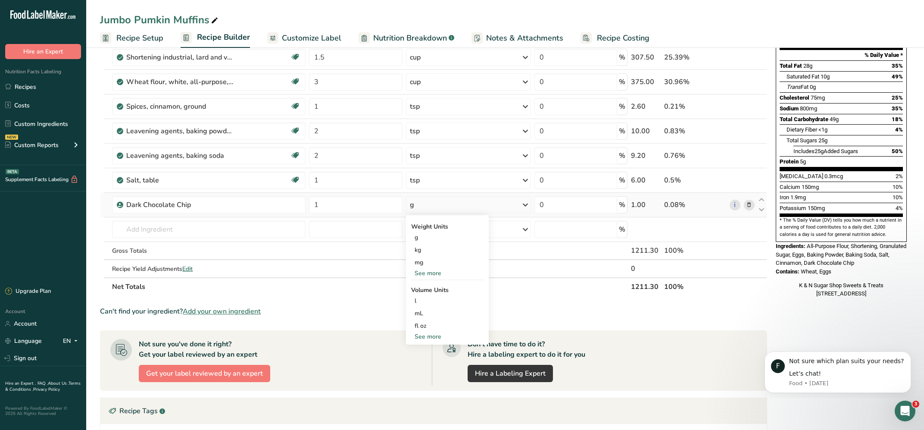
click at [431, 337] on div "See more" at bounding box center [447, 336] width 72 height 9
click at [417, 361] on div "cup" at bounding box center [448, 363] width 66 height 9
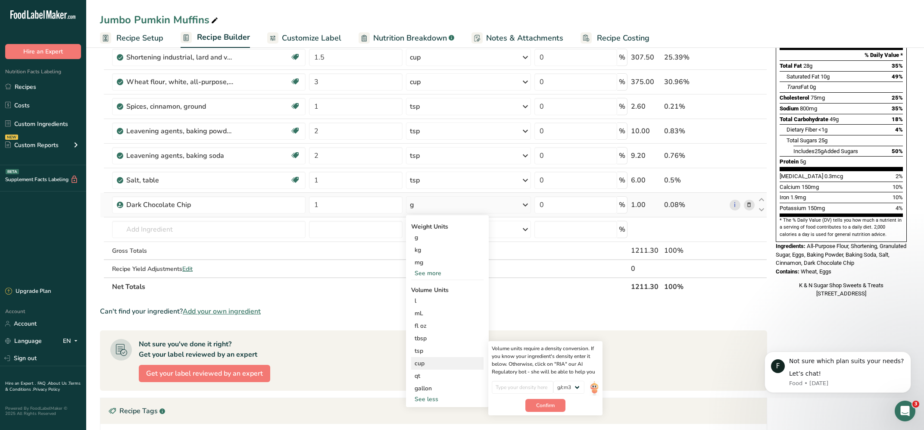
click at [417, 363] on div "cup" at bounding box center [448, 363] width 66 height 9
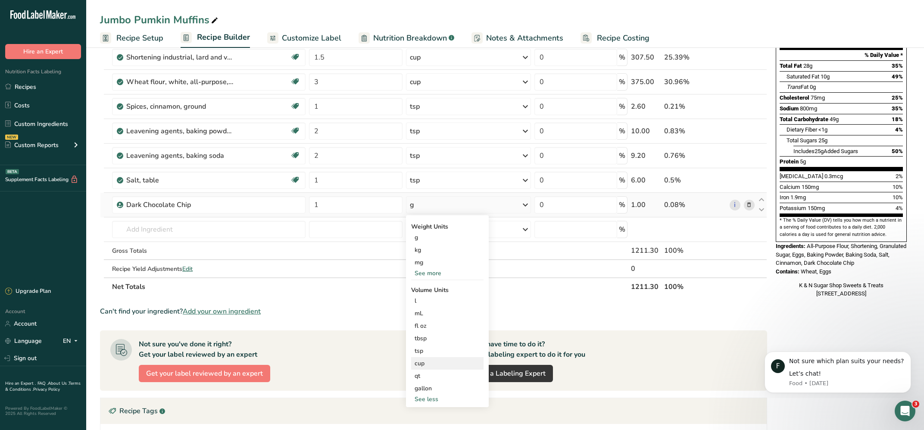
click at [417, 362] on div "cup" at bounding box center [448, 363] width 66 height 9
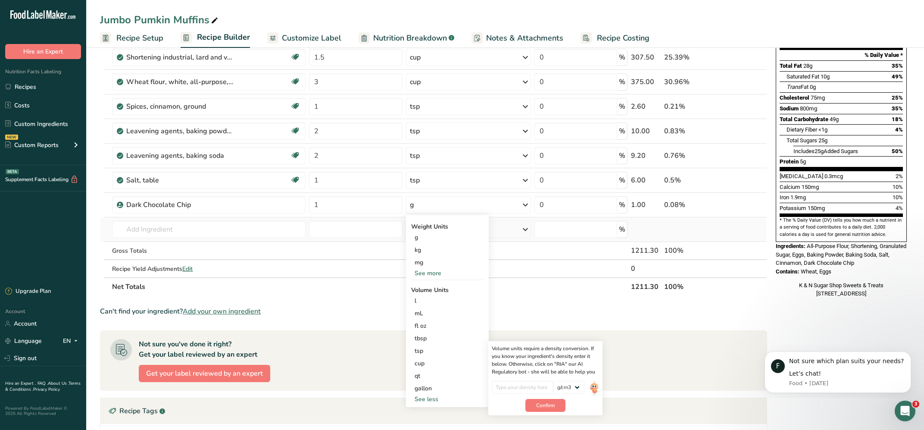
click at [525, 231] on icon at bounding box center [525, 230] width 10 height 16
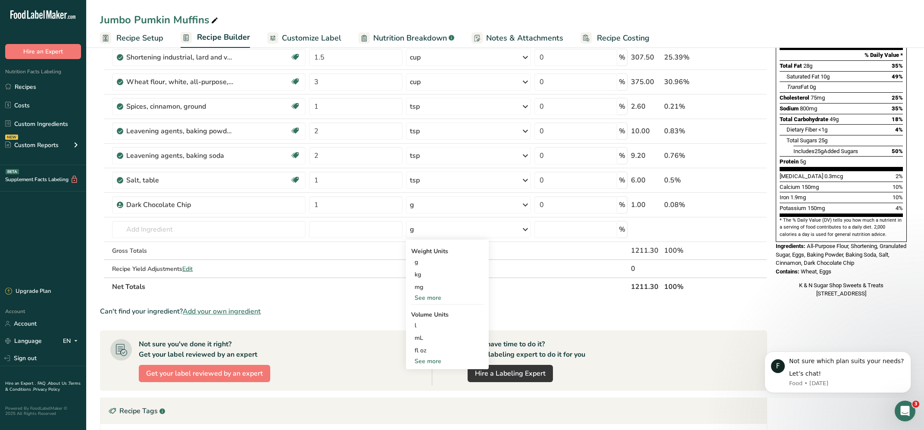
click at [339, 288] on th "Net Totals" at bounding box center [369, 286] width 519 height 18
click at [420, 205] on div "g" at bounding box center [468, 204] width 125 height 17
click at [416, 360] on div "cup" at bounding box center [448, 363] width 66 height 9
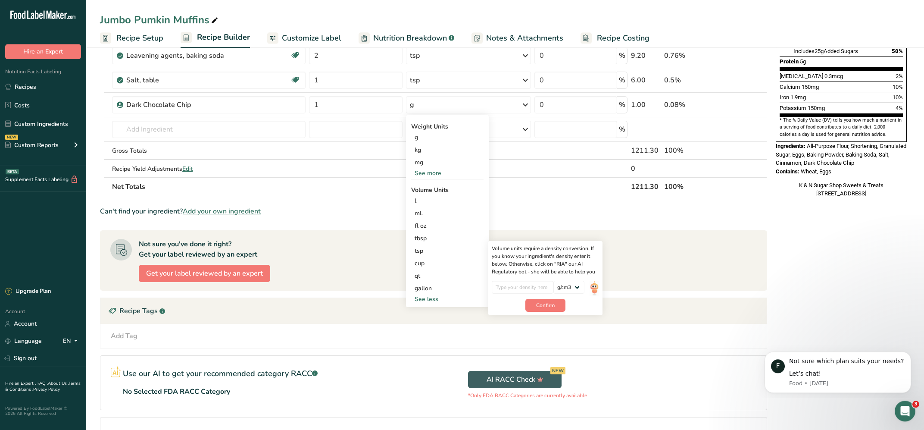
scroll to position [231, 0]
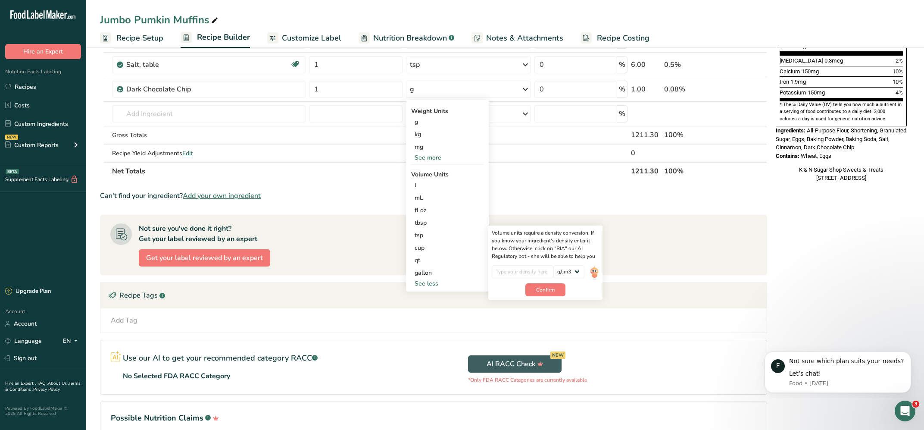
click at [448, 320] on div "Add Tag Standard Tags Custom Tags Source of Antioxidants [MEDICAL_DATA] Effect …" at bounding box center [433, 320] width 653 height 10
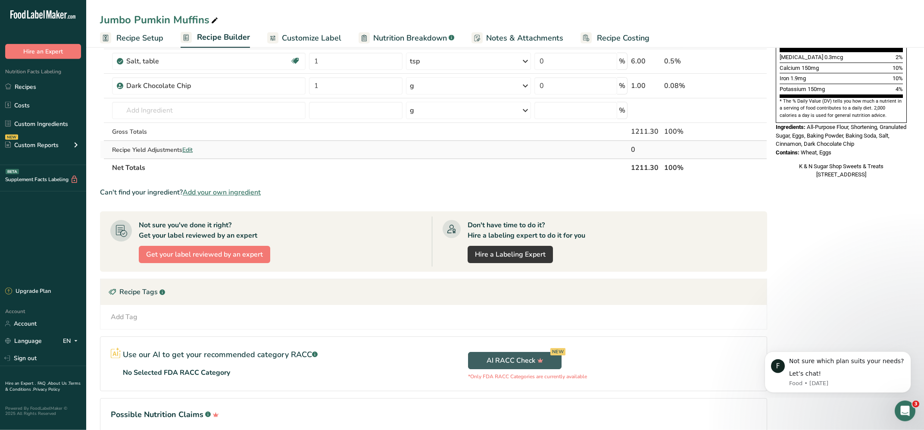
scroll to position [104, 0]
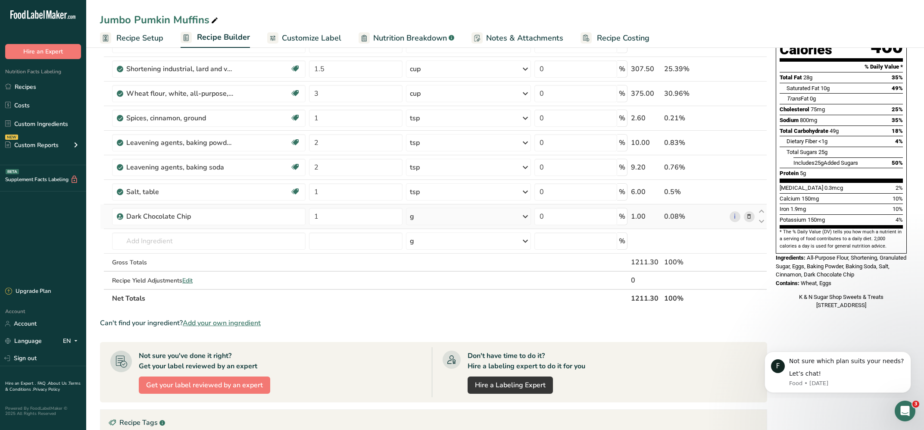
click at [747, 217] on icon at bounding box center [749, 216] width 6 height 9
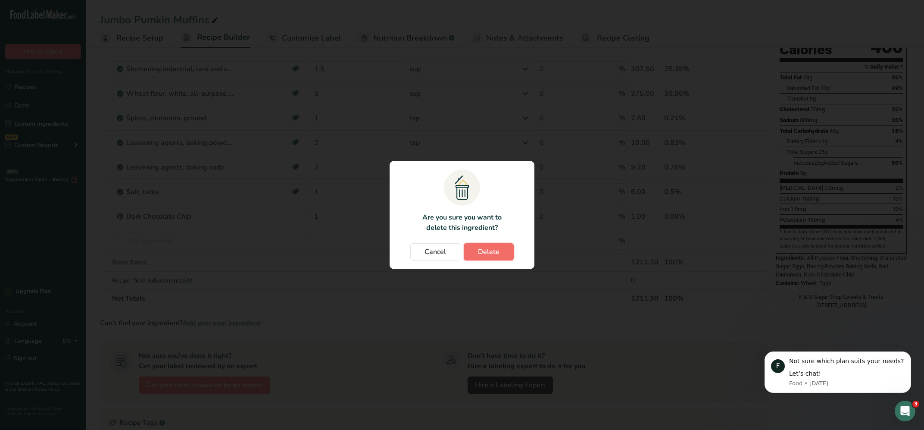
click at [478, 251] on button "Delete" at bounding box center [489, 251] width 50 height 17
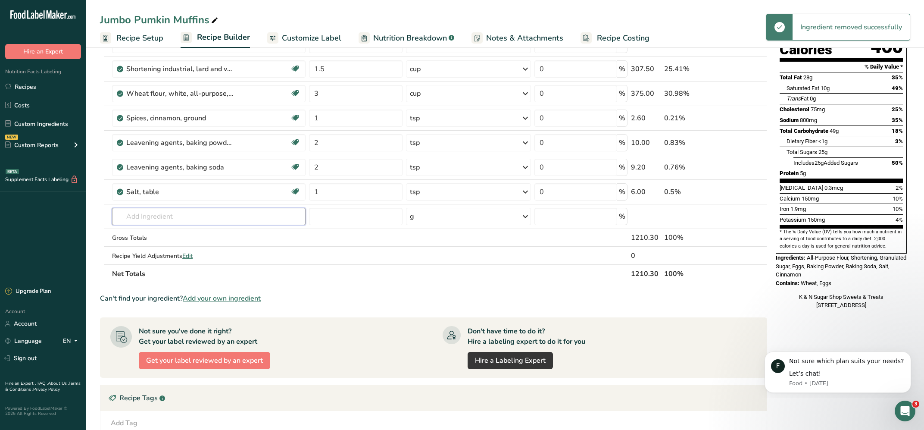
click at [184, 215] on input "text" at bounding box center [209, 216] width 194 height 17
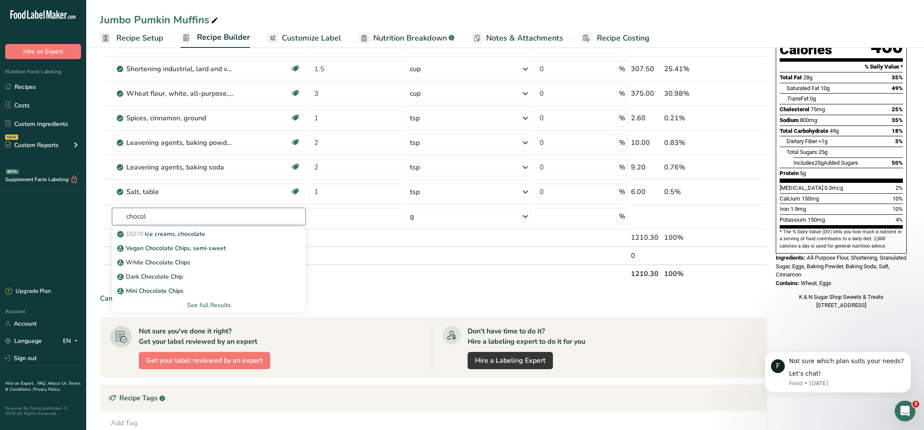
type input "chocol"
click at [206, 304] on div "See full Results" at bounding box center [209, 305] width 180 height 9
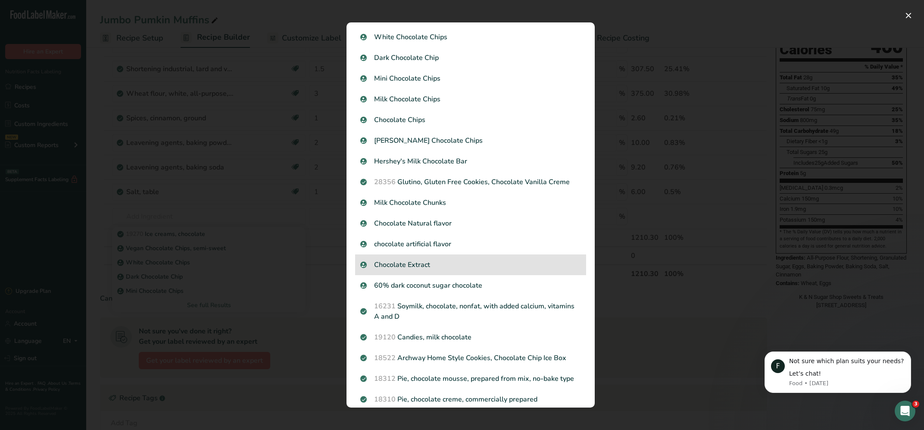
scroll to position [0, 0]
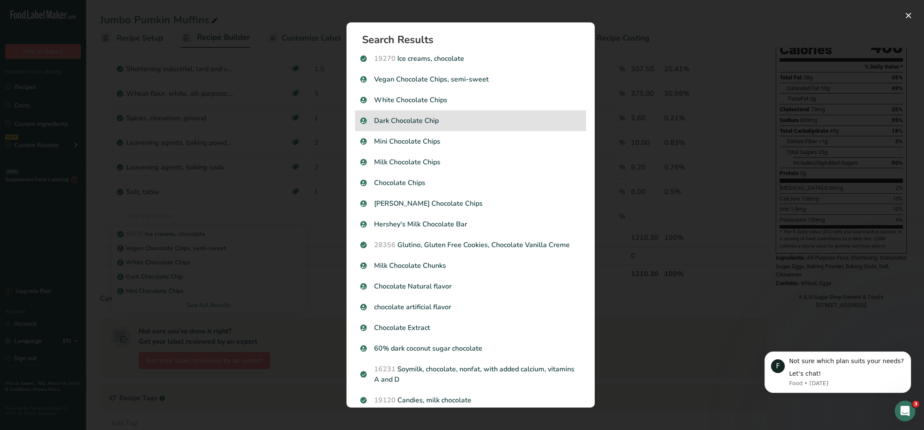
click at [409, 123] on p "Dark Chocolate Chip" at bounding box center [470, 121] width 221 height 10
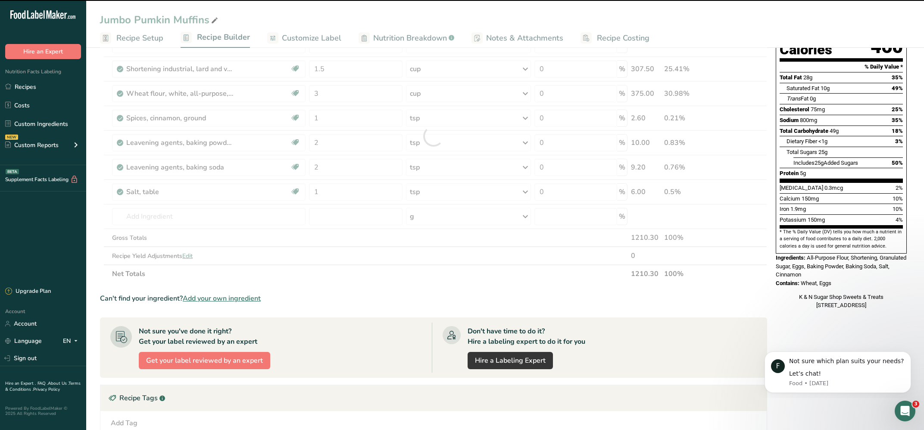
scroll to position [46, 0]
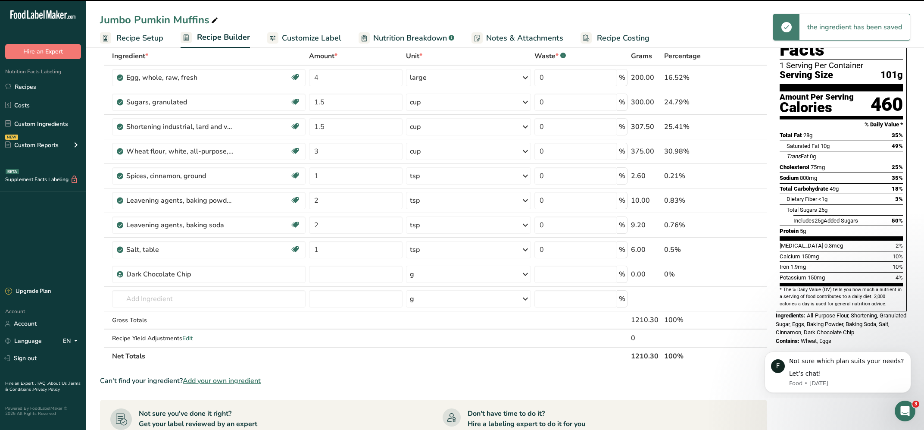
type input "0"
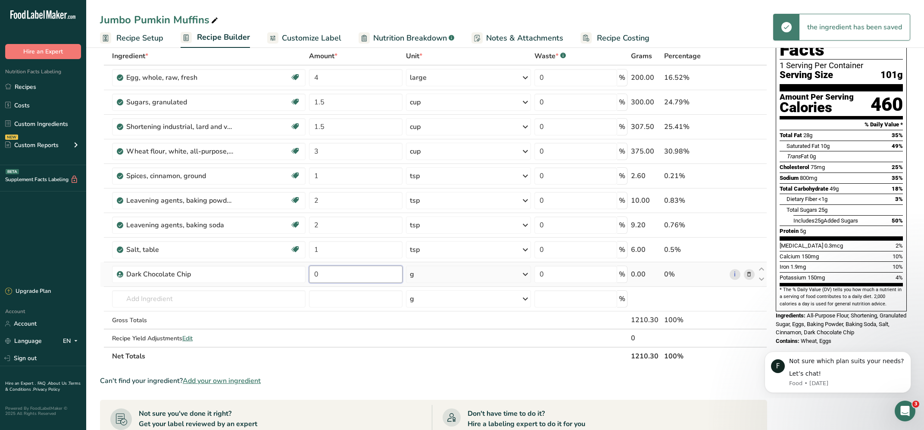
click at [335, 276] on input "0" at bounding box center [355, 274] width 93 height 17
type input "1"
click at [524, 273] on icon at bounding box center [525, 274] width 10 height 16
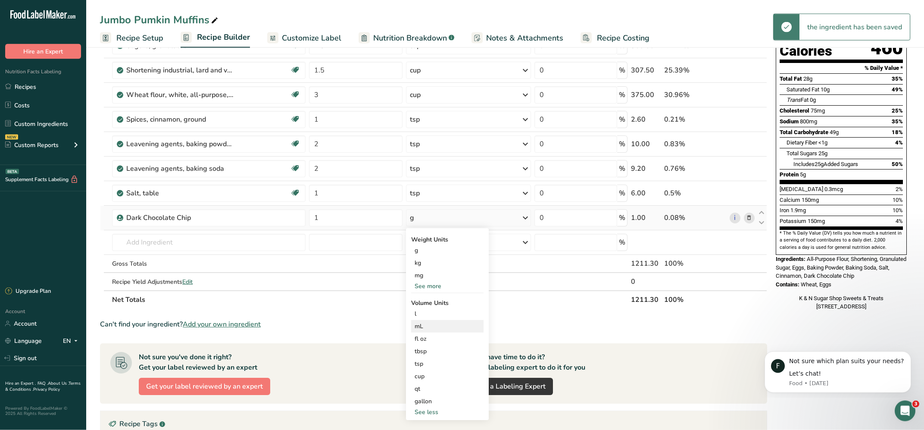
scroll to position [104, 0]
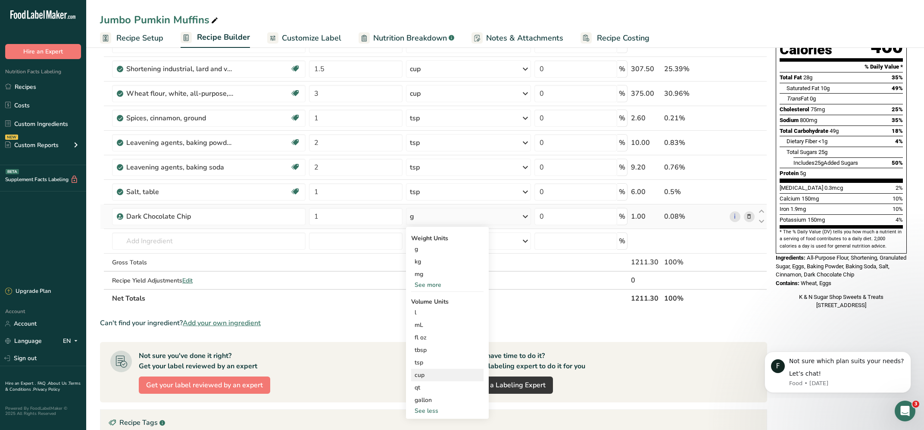
click at [418, 376] on div "cup" at bounding box center [448, 374] width 66 height 9
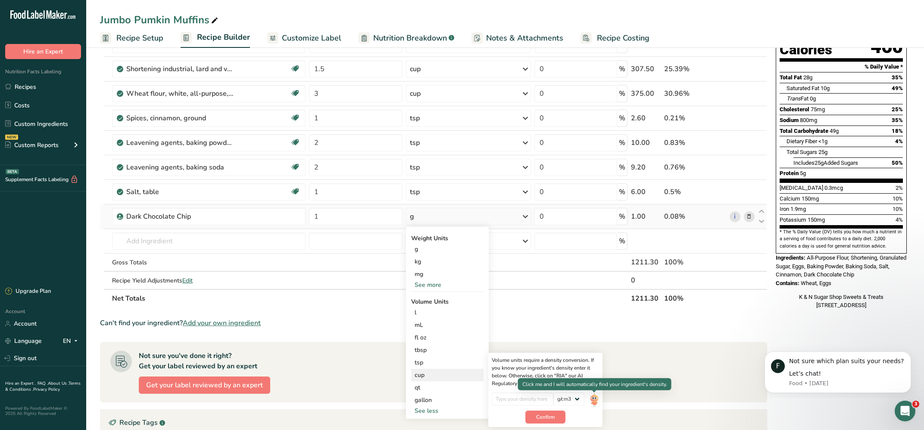
click at [593, 398] on img at bounding box center [594, 399] width 9 height 15
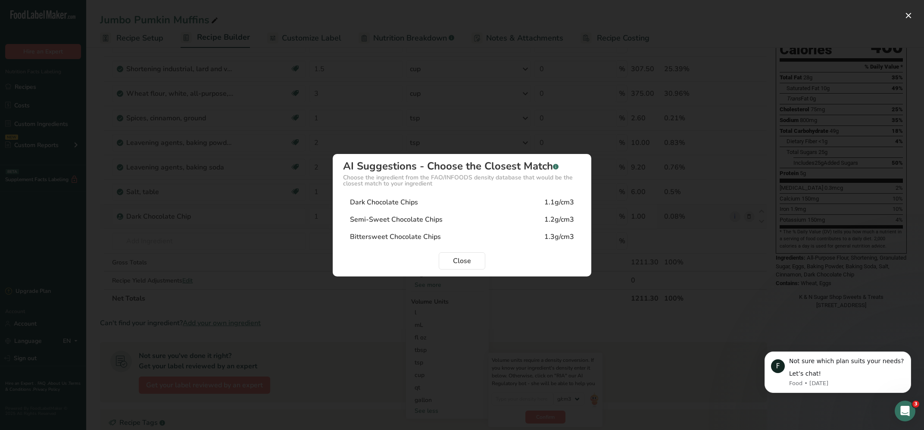
click at [417, 218] on div "Semi-Sweet Chocolate Chips" at bounding box center [396, 219] width 93 height 10
type input "1.2"
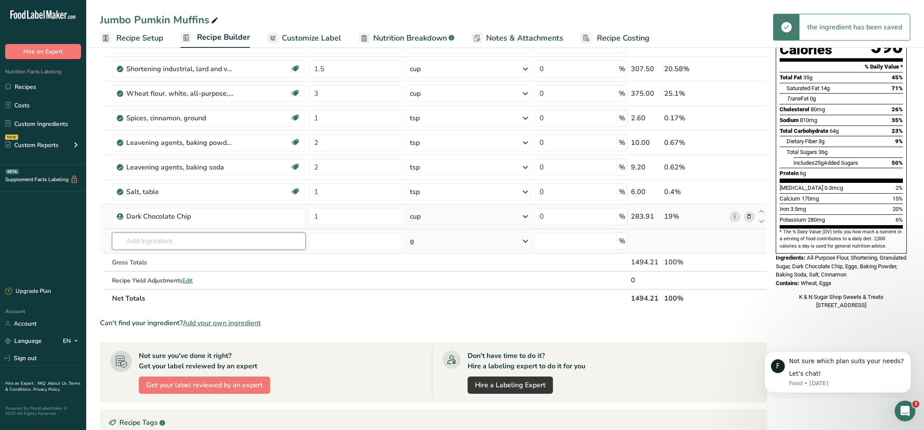
click at [211, 243] on input "text" at bounding box center [209, 240] width 194 height 17
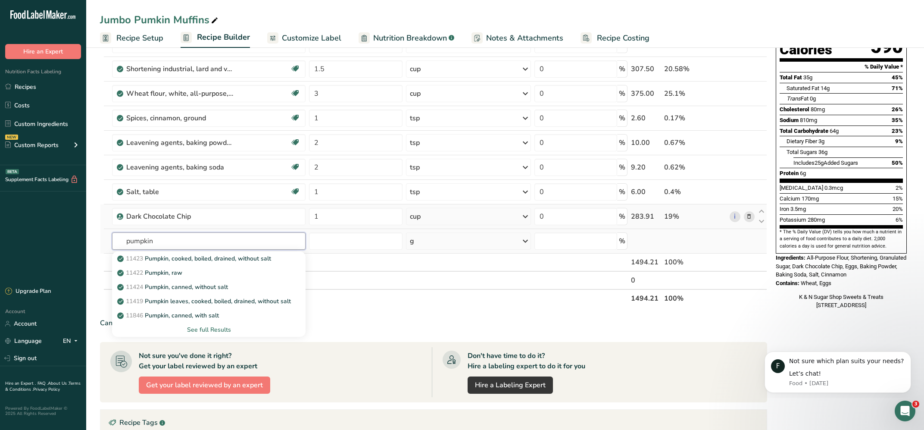
type input "pumpkin"
click at [212, 329] on div "See full Results" at bounding box center [209, 329] width 180 height 9
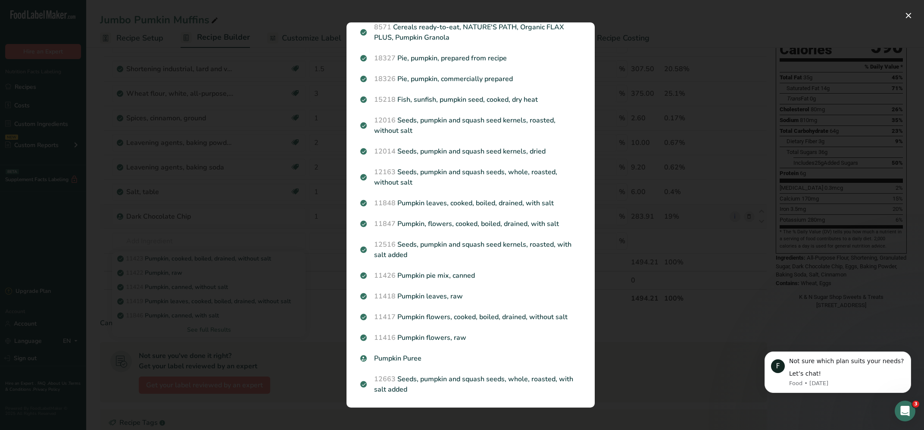
scroll to position [218, 0]
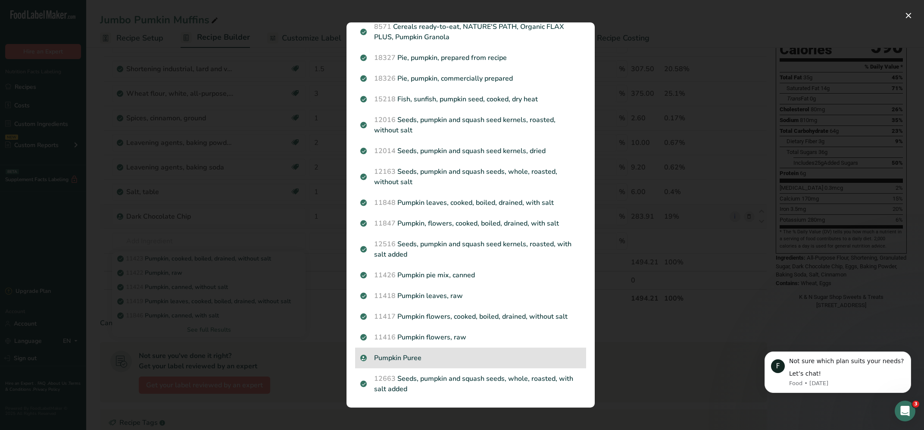
click at [397, 360] on p "Pumpkin Puree" at bounding box center [470, 358] width 221 height 10
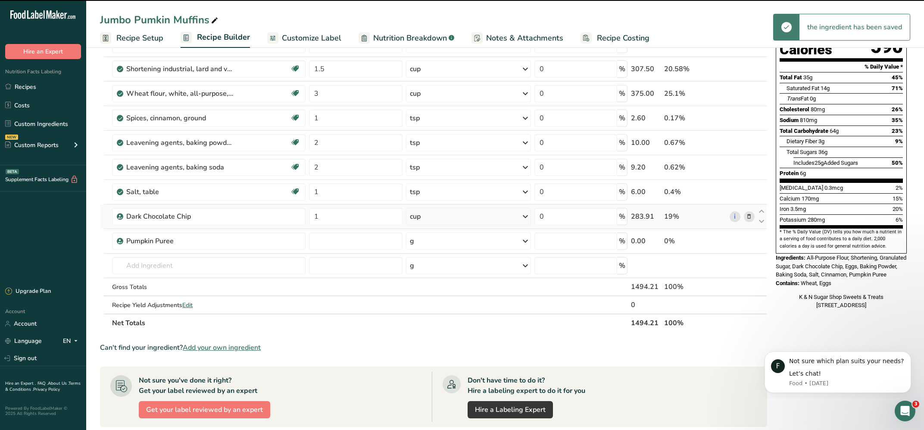
type input "0"
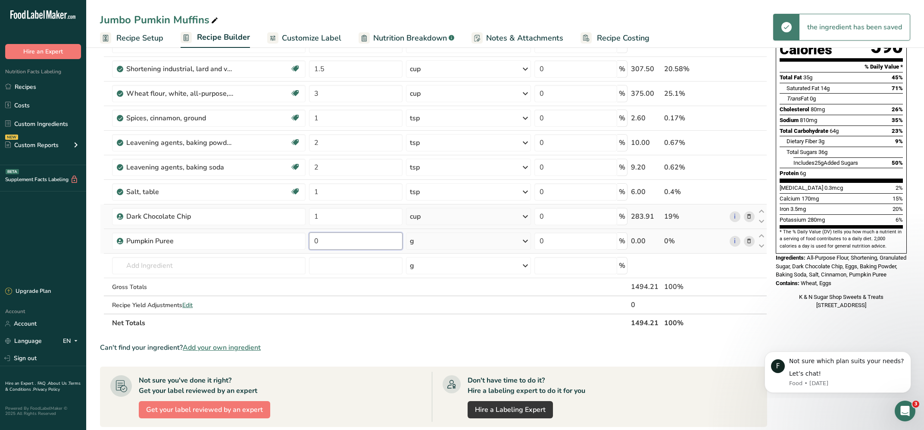
click at [327, 240] on input "0" at bounding box center [355, 240] width 93 height 17
type input "2"
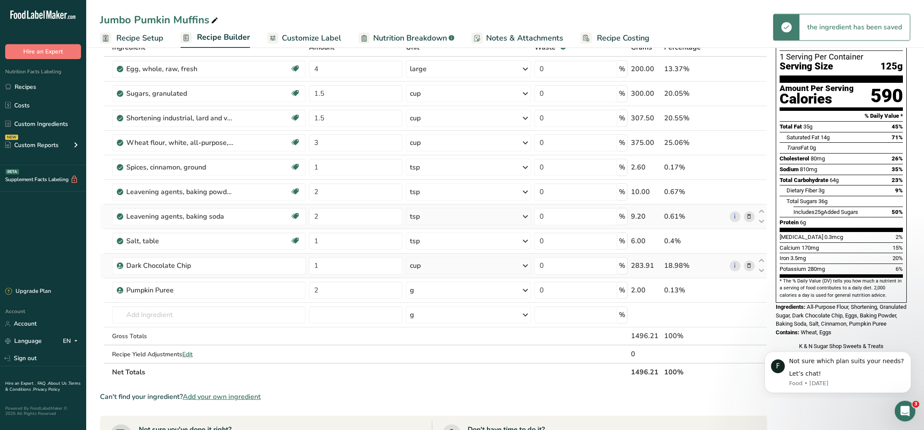
scroll to position [46, 0]
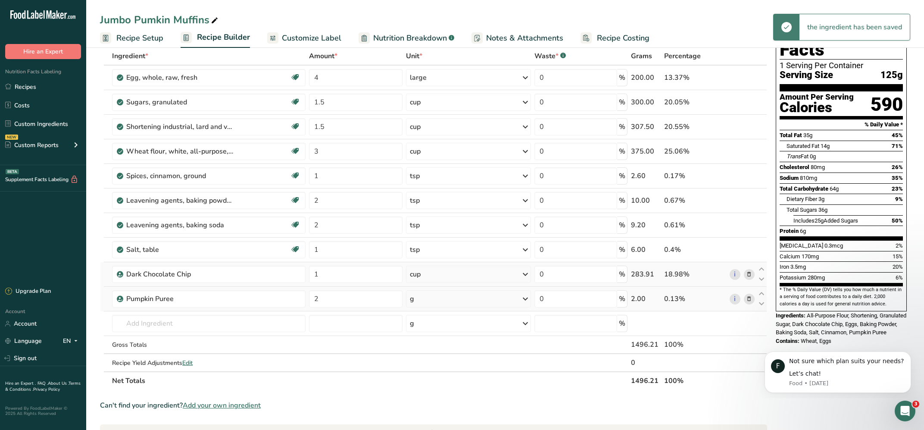
click at [525, 296] on icon at bounding box center [525, 299] width 10 height 16
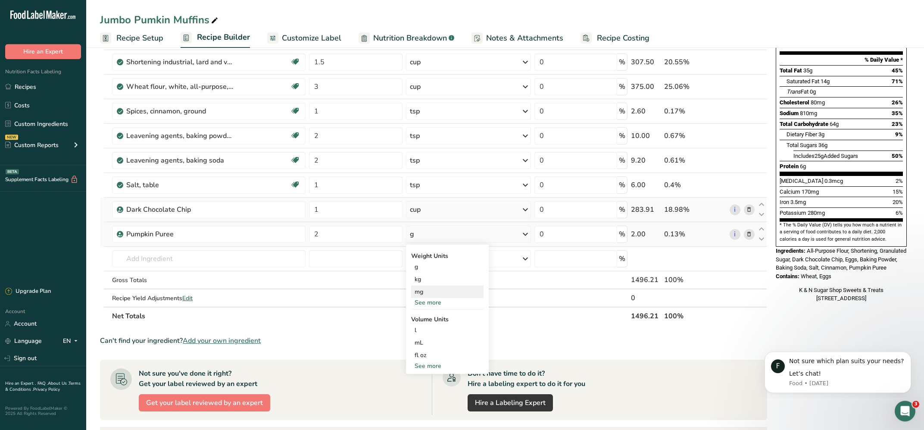
scroll to position [219, 0]
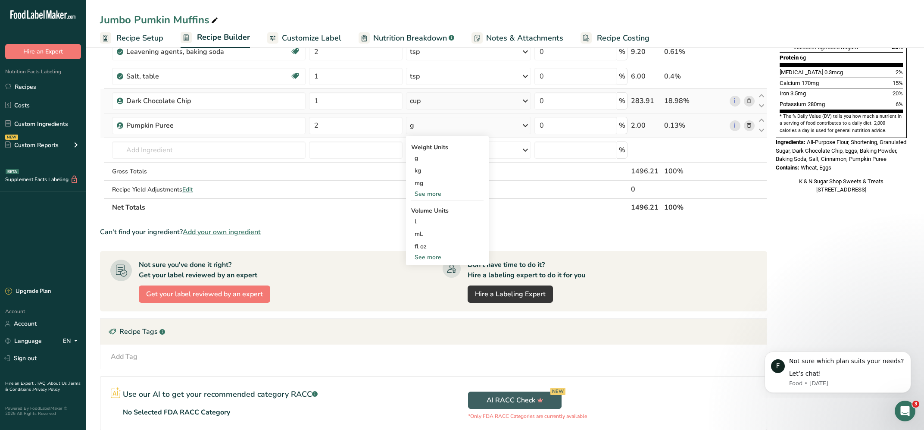
click at [429, 257] on div "See more" at bounding box center [447, 257] width 72 height 9
select select "22"
click at [416, 282] on div "cup" at bounding box center [448, 283] width 66 height 9
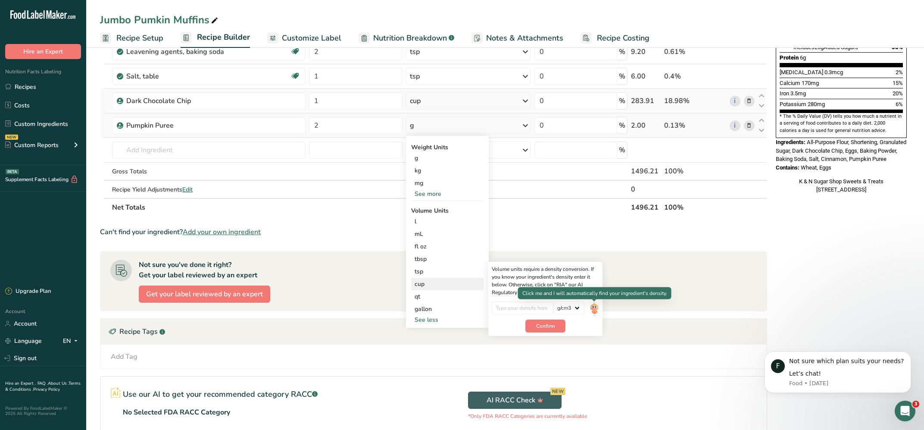
click at [595, 309] on img at bounding box center [594, 308] width 9 height 15
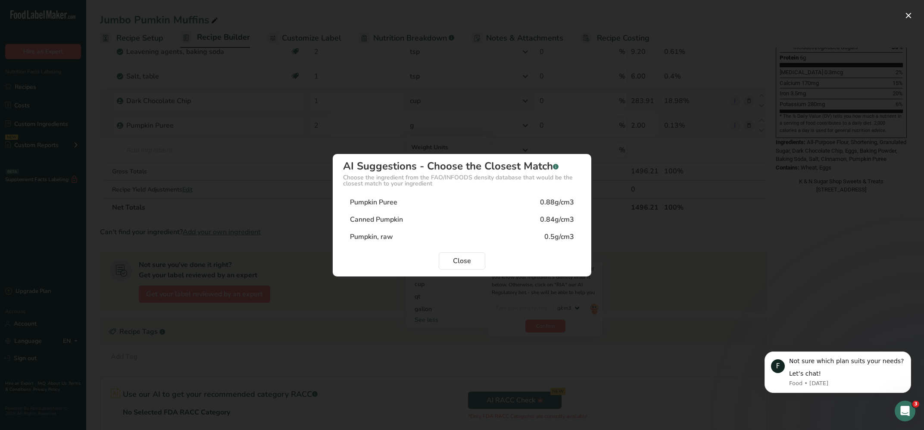
click at [379, 200] on div "Pumpkin Puree" at bounding box center [373, 202] width 47 height 10
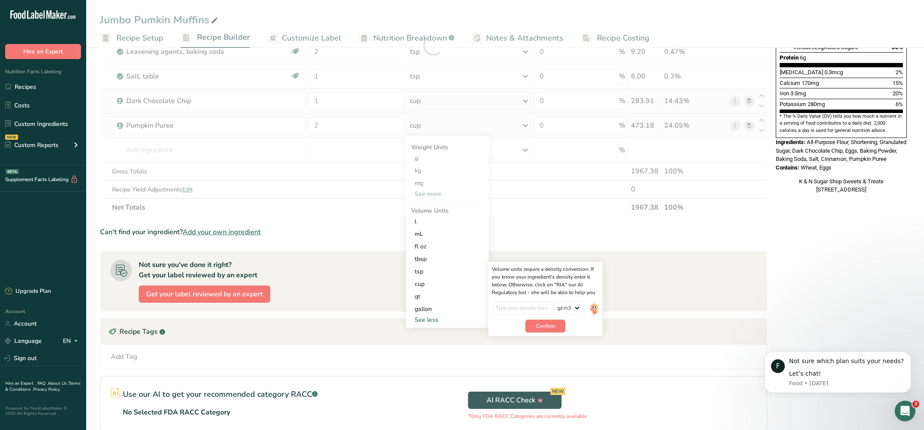
type input "0.88"
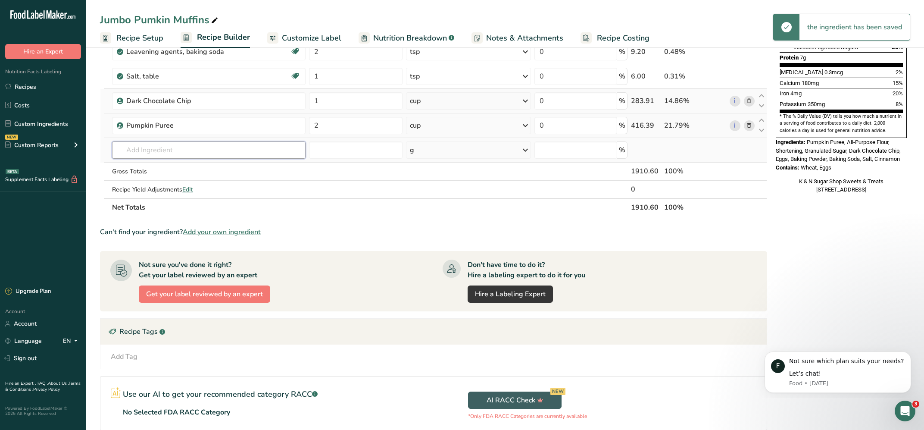
click at [175, 152] on input "text" at bounding box center [209, 149] width 194 height 17
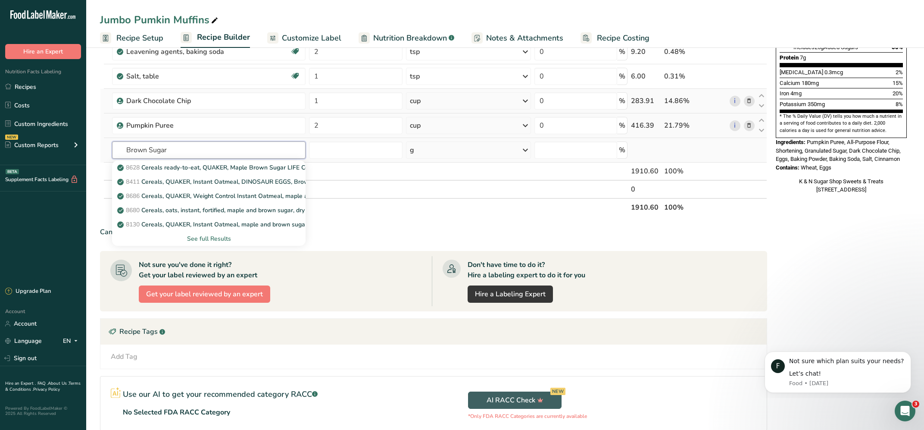
type input "Brown Sugar"
click at [199, 235] on div "See full Results" at bounding box center [209, 238] width 180 height 9
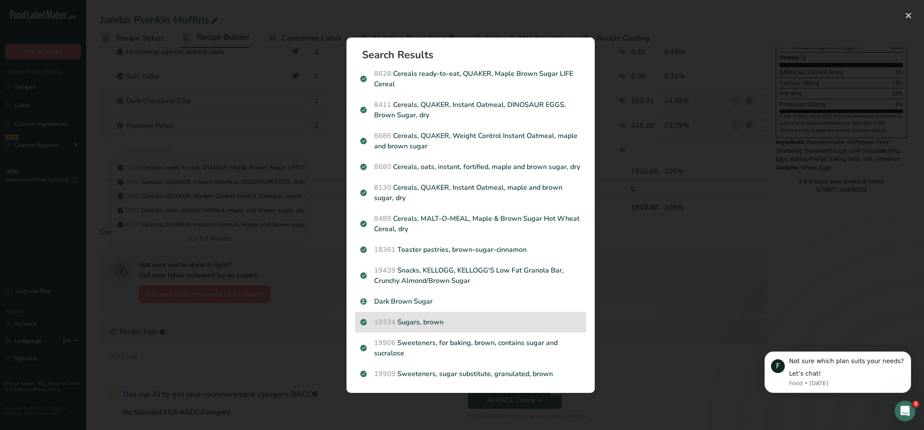
click at [427, 321] on p "19334 Sugars, brown" at bounding box center [470, 322] width 221 height 10
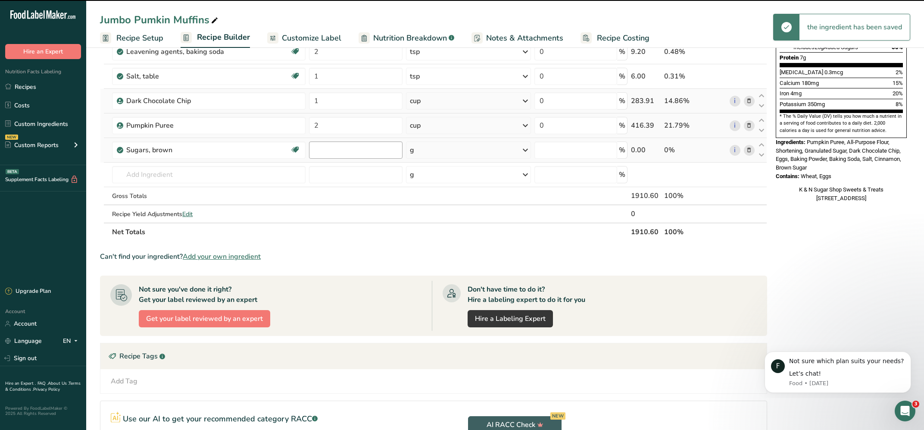
type input "0"
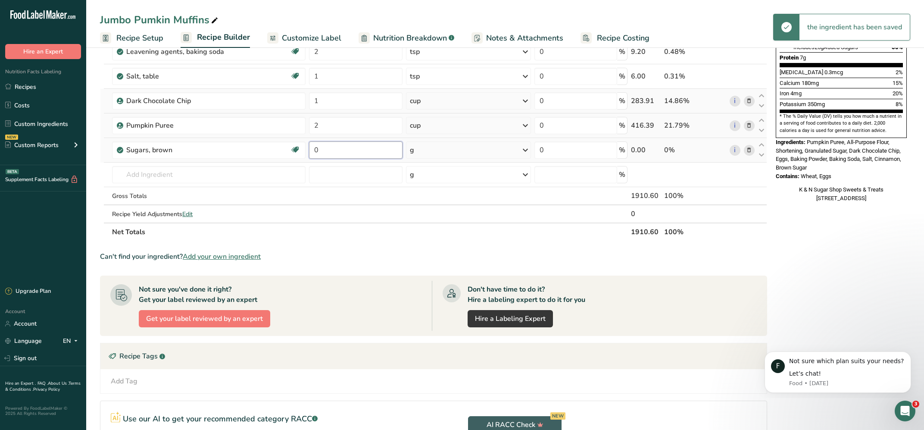
click at [342, 151] on input "0" at bounding box center [355, 149] width 93 height 17
type input "0.33"
click at [436, 151] on div "g" at bounding box center [468, 149] width 125 height 17
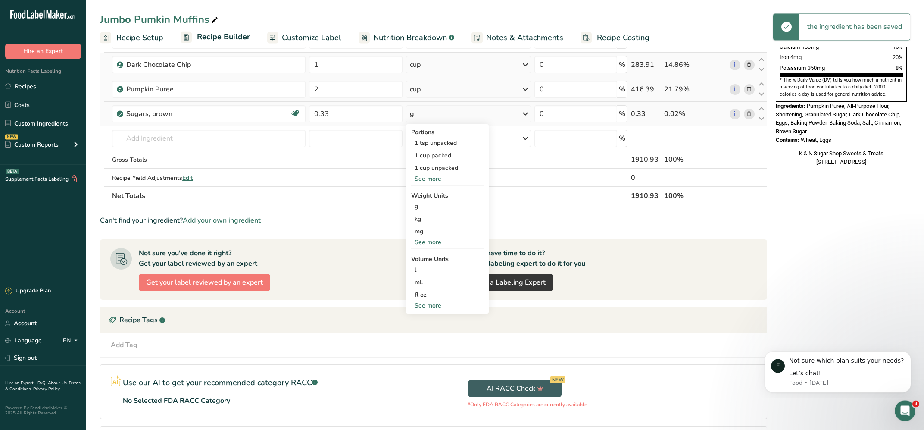
scroll to position [277, 0]
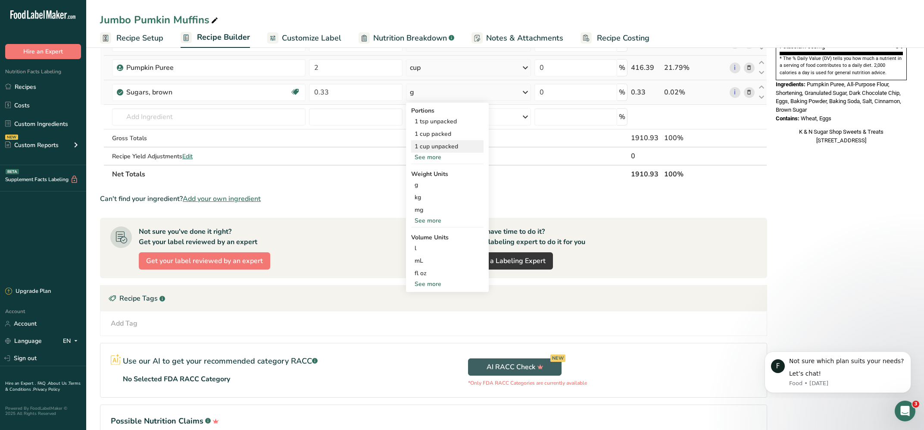
click at [429, 144] on div "1 cup unpacked" at bounding box center [447, 146] width 72 height 13
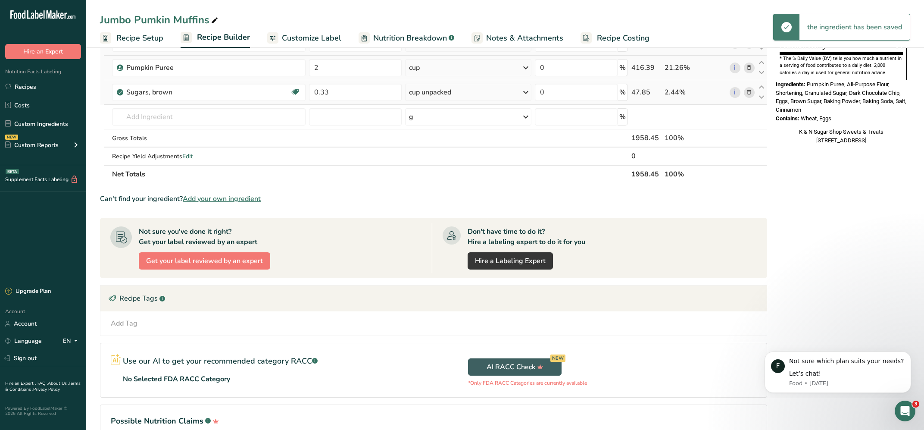
click at [528, 87] on icon at bounding box center [526, 93] width 10 height 16
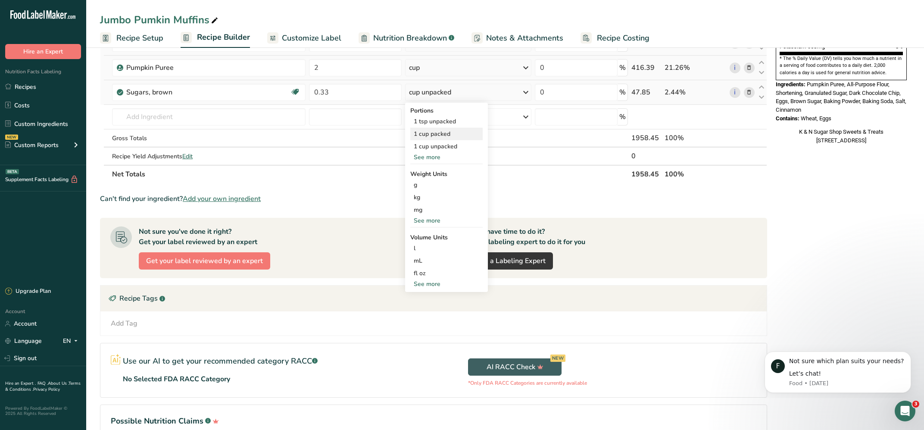
click at [437, 132] on div "1 cup packed" at bounding box center [446, 134] width 72 height 13
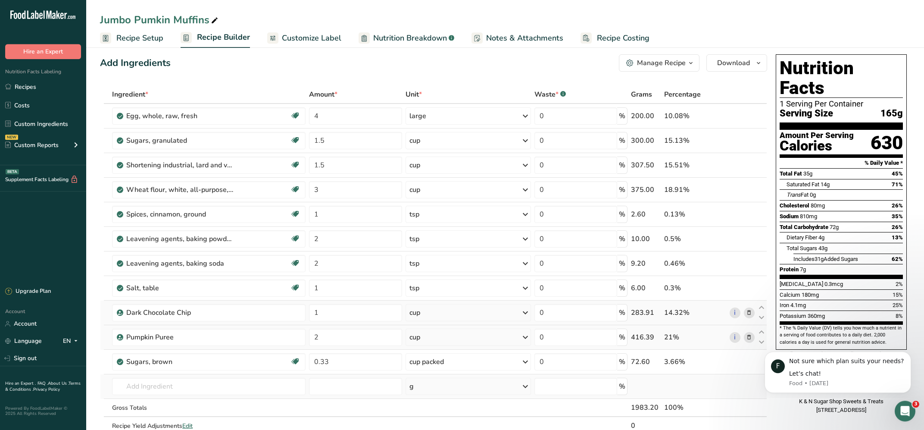
scroll to position [0, 0]
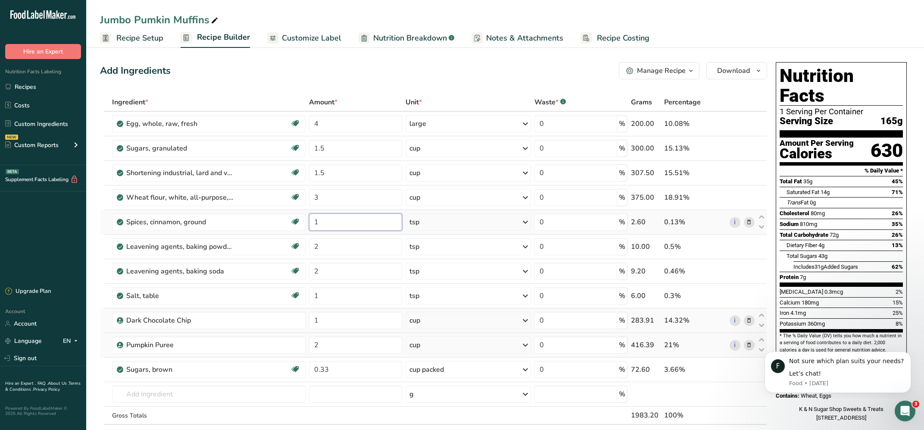
click at [321, 222] on input "1" at bounding box center [355, 221] width 93 height 17
type input "3"
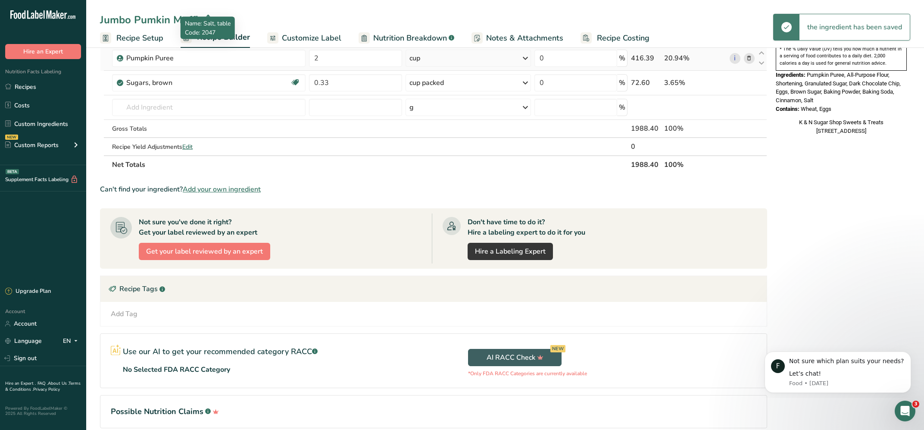
scroll to position [289, 0]
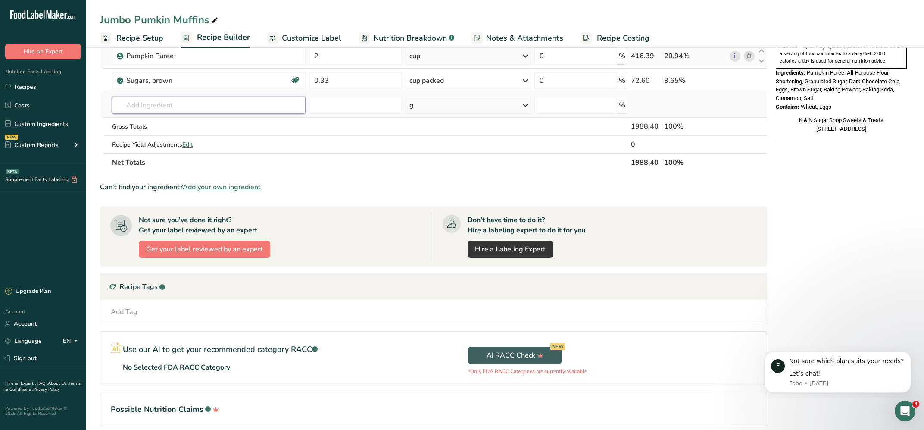
click at [164, 109] on input "text" at bounding box center [209, 105] width 194 height 17
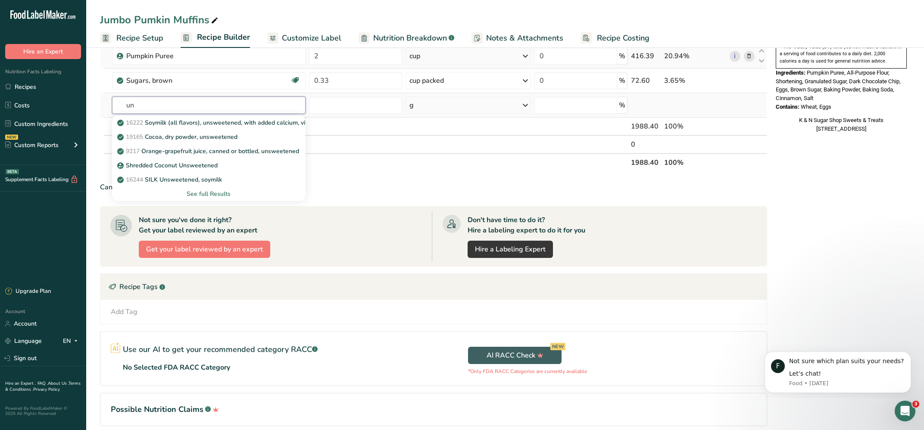
type input "u"
type input "butter"
click at [172, 135] on p "1145 Butter, without salt" at bounding box center [157, 136] width 76 height 9
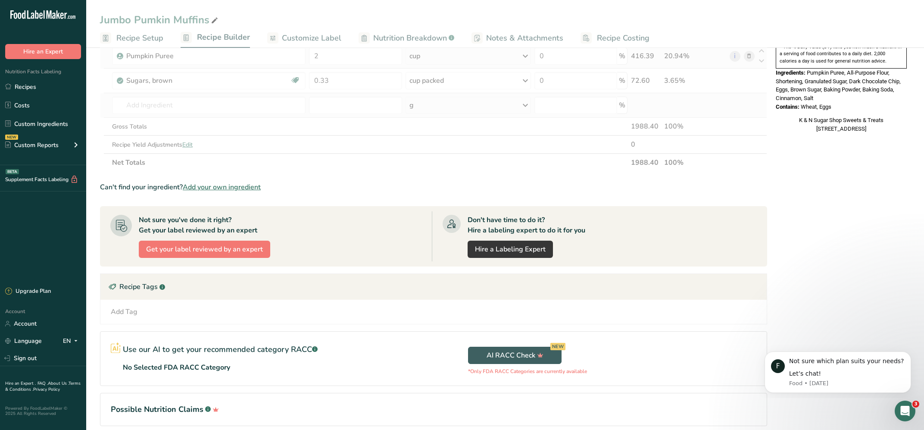
type input "Butter, without salt"
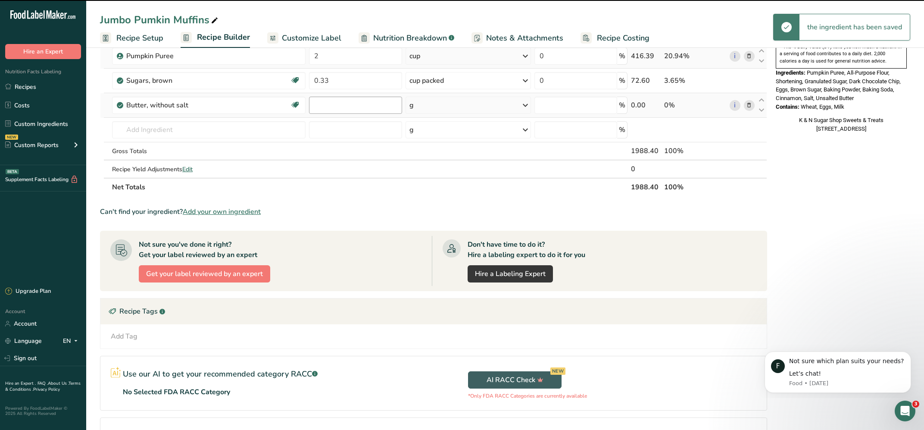
type input "0"
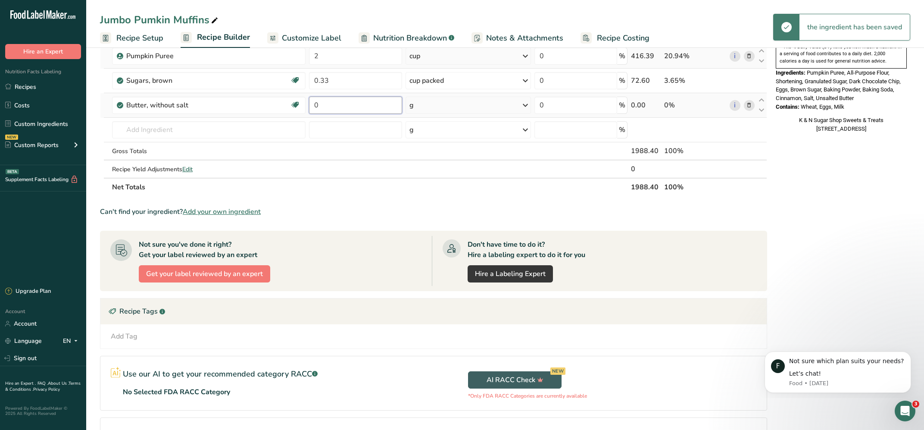
drag, startPoint x: 325, startPoint y: 109, endPoint x: 169, endPoint y: 117, distance: 156.7
click at [309, 114] on input "0" at bounding box center [355, 105] width 93 height 17
type input "0.25"
click at [520, 104] on div "g" at bounding box center [469, 105] width 126 height 17
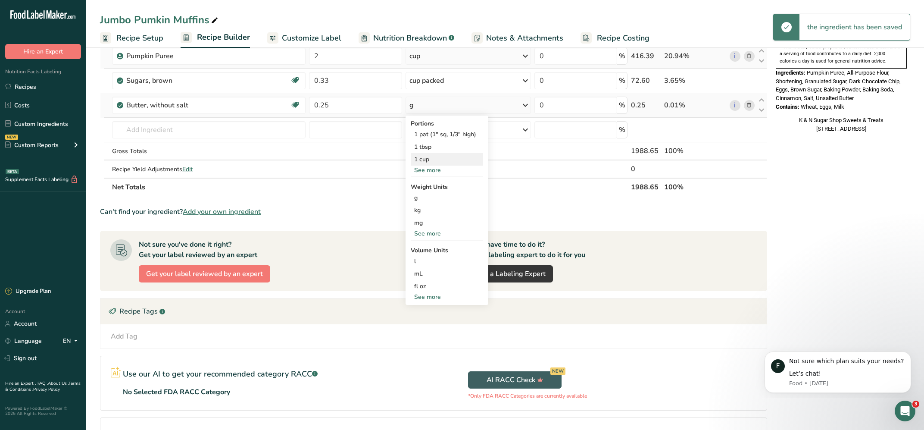
click at [416, 159] on div "1 cup" at bounding box center [447, 159] width 72 height 13
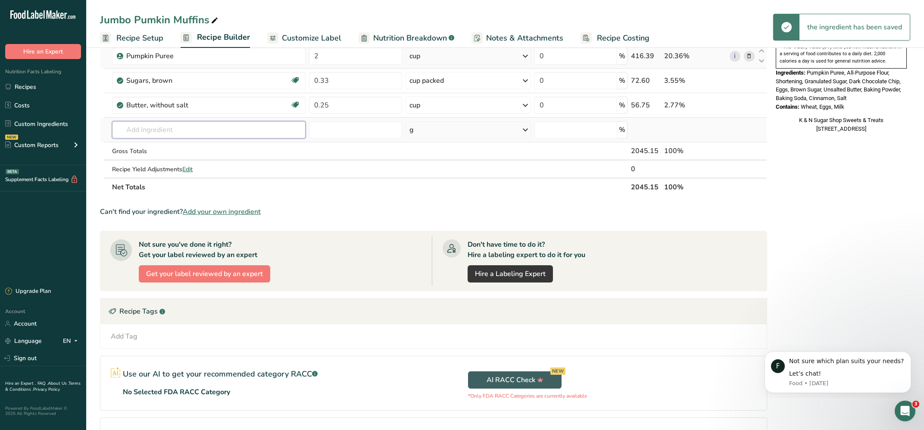
click at [157, 128] on input "text" at bounding box center [209, 129] width 194 height 17
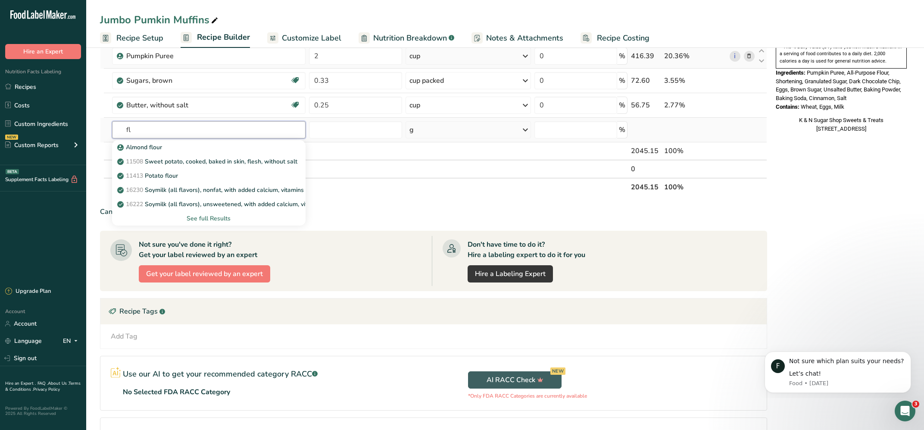
type input "f"
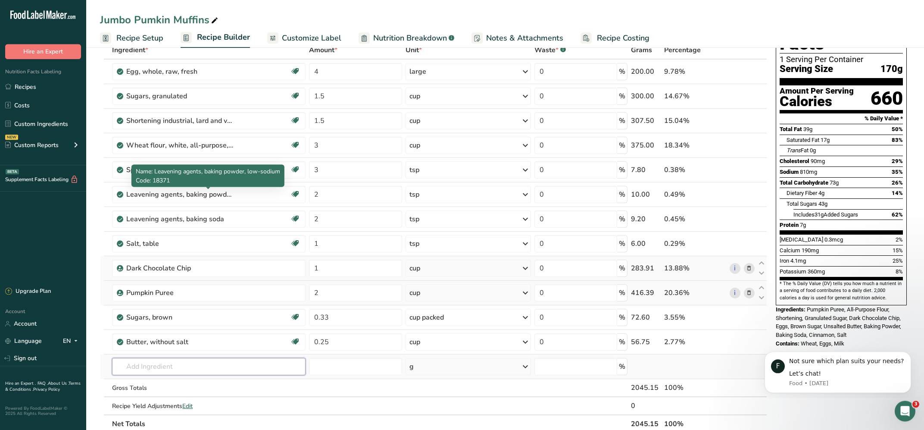
scroll to position [58, 0]
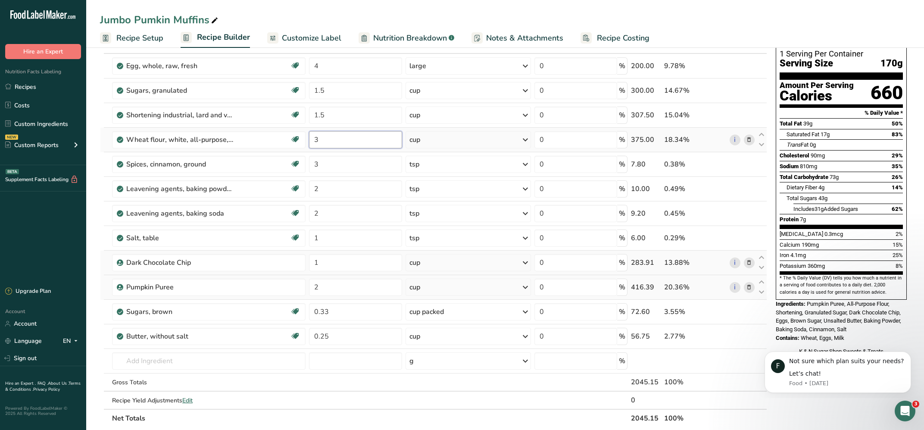
click at [329, 142] on input "3" at bounding box center [355, 139] width 93 height 17
type input "3.66"
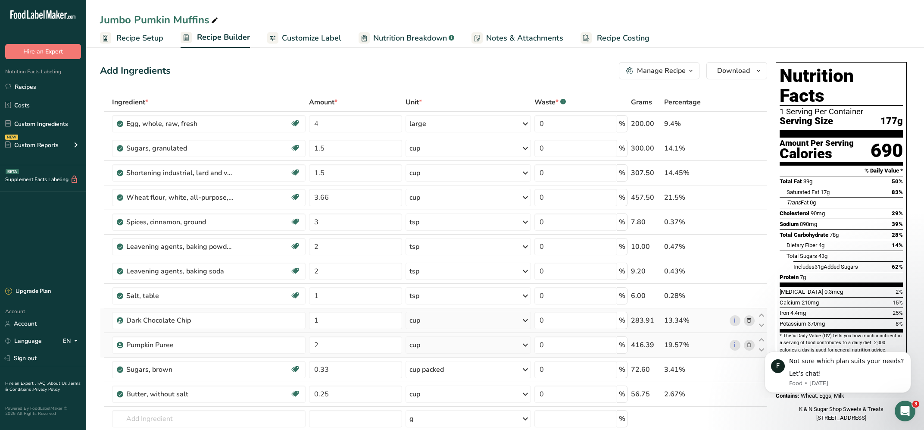
click at [137, 36] on span "Recipe Setup" at bounding box center [139, 38] width 47 height 12
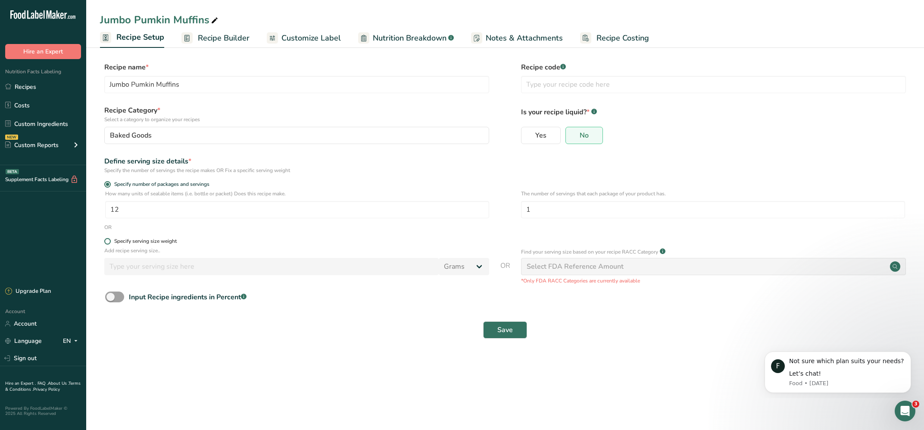
click at [107, 242] on span at bounding box center [107, 241] width 6 height 6
click at [107, 242] on input "Specify serving size weight" at bounding box center [107, 241] width 6 height 6
radio input "true"
radio input "false"
click at [131, 270] on input "number" at bounding box center [271, 266] width 335 height 17
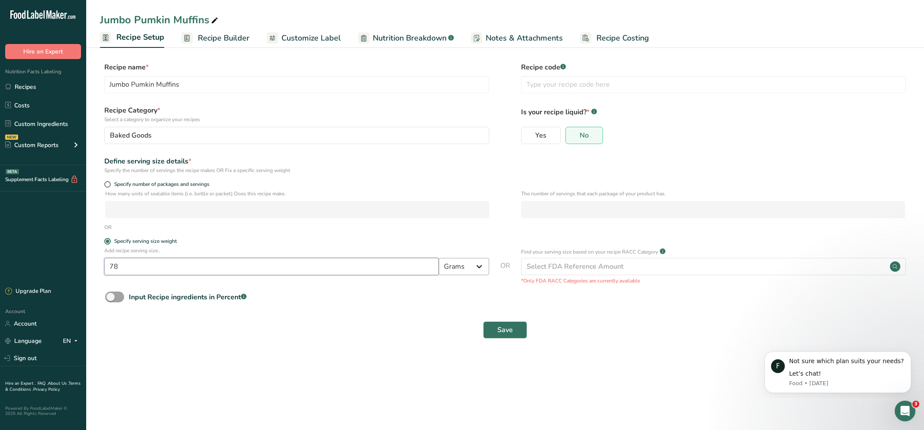
type input "78"
click at [439, 258] on select "Grams kg mg mcg lb oz l mL fl oz tbsp tsp cup qt gallon" at bounding box center [464, 266] width 50 height 17
select select "5"
click option "oz" at bounding box center [0, 0] width 0 height 0
click at [509, 331] on span "Save" at bounding box center [506, 330] width 16 height 10
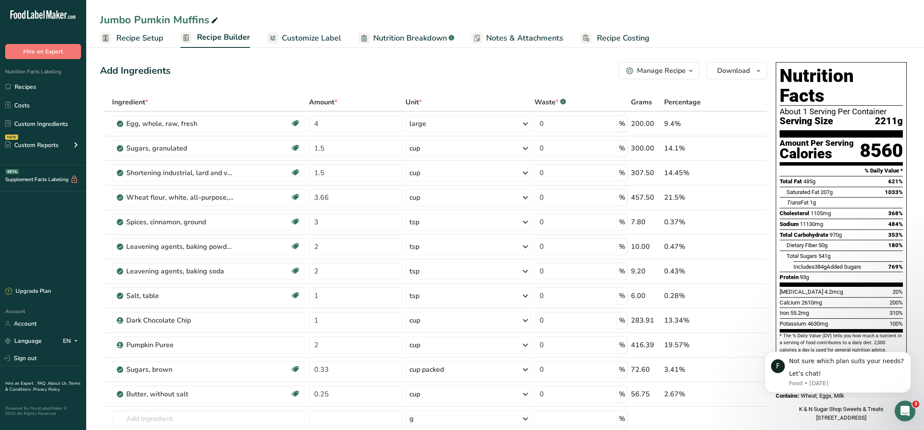
click at [125, 40] on span "Recipe Setup" at bounding box center [139, 38] width 47 height 12
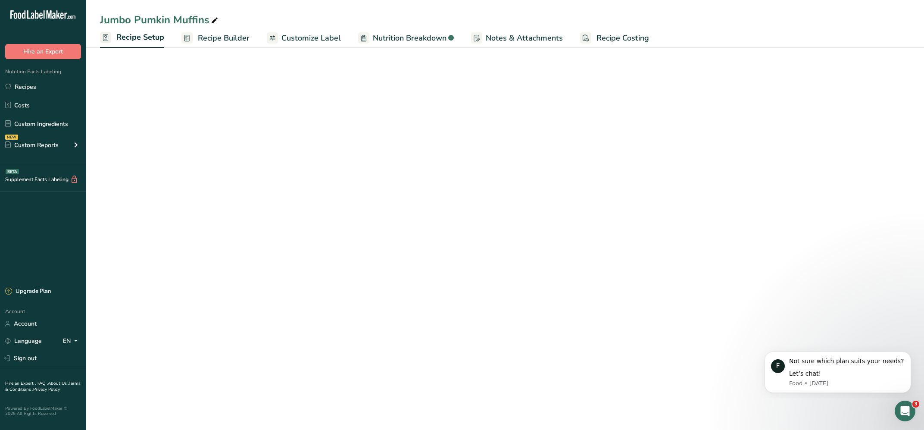
select select "5"
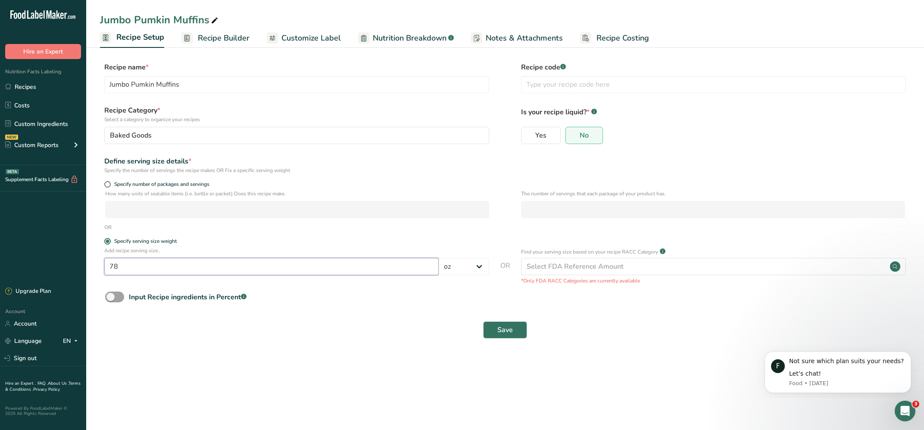
drag, startPoint x: 140, startPoint y: 271, endPoint x: 50, endPoint y: 274, distance: 89.7
click at [104, 274] on input "78" at bounding box center [271, 266] width 335 height 17
click at [106, 185] on span at bounding box center [107, 184] width 6 height 6
click at [106, 185] on input "Specify number of packages and servings" at bounding box center [107, 185] width 6 height 6
radio input "true"
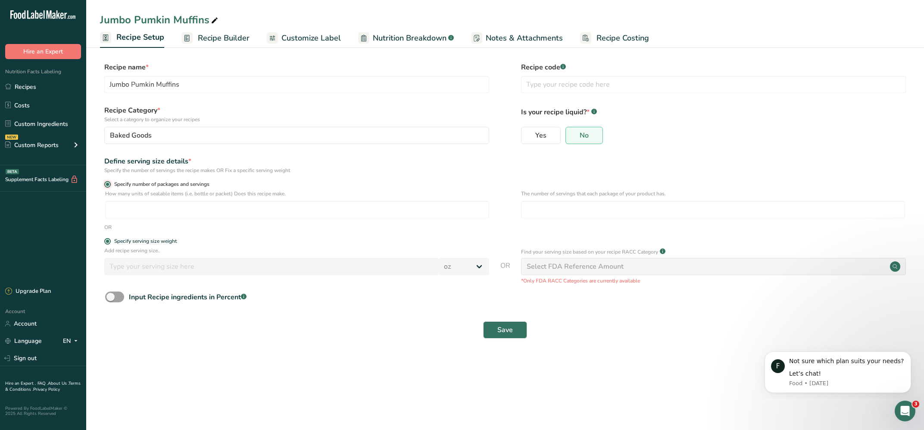
radio input "false"
select select "0"
click at [146, 212] on input "number" at bounding box center [297, 209] width 384 height 17
type input "24"
click at [500, 328] on span "Save" at bounding box center [506, 330] width 16 height 10
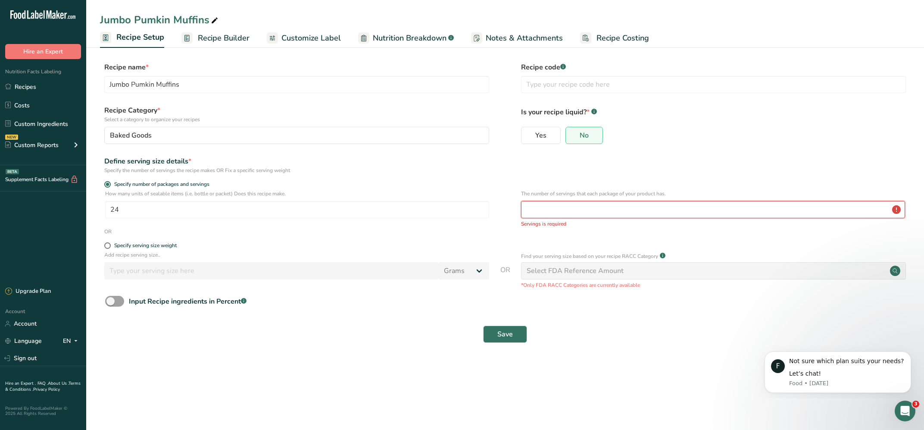
click at [556, 212] on input "number" at bounding box center [713, 209] width 384 height 17
type input "1"
type input "2"
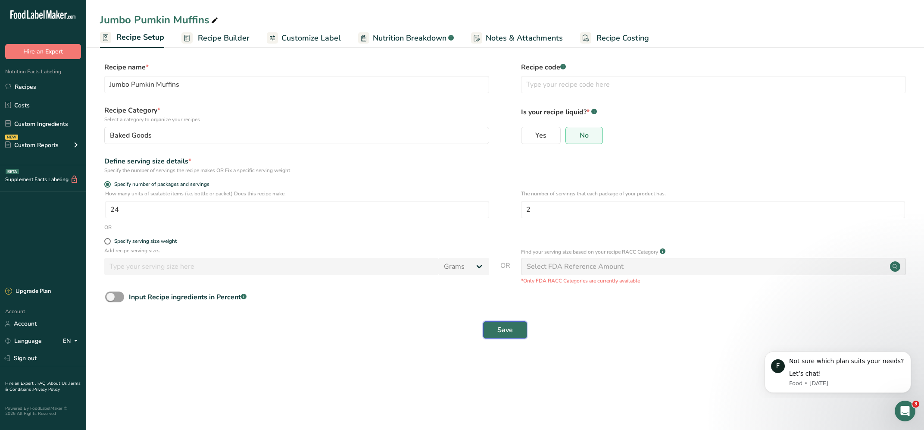
click at [506, 329] on span "Save" at bounding box center [506, 330] width 16 height 10
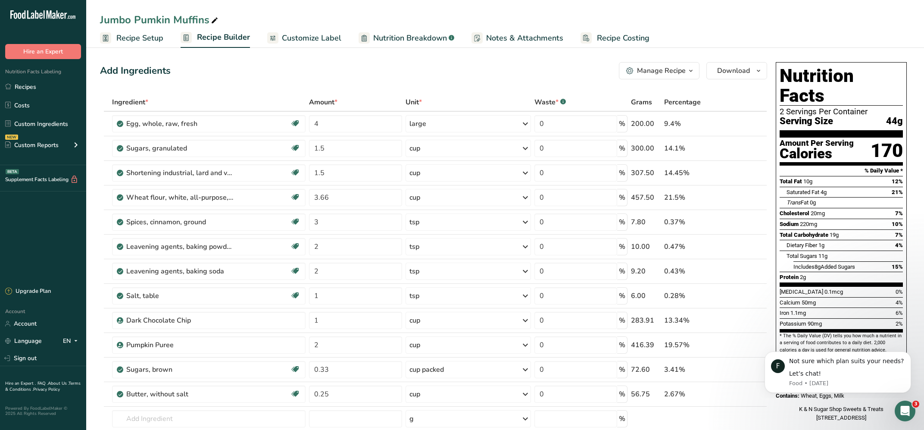
click at [130, 38] on span "Recipe Setup" at bounding box center [139, 38] width 47 height 12
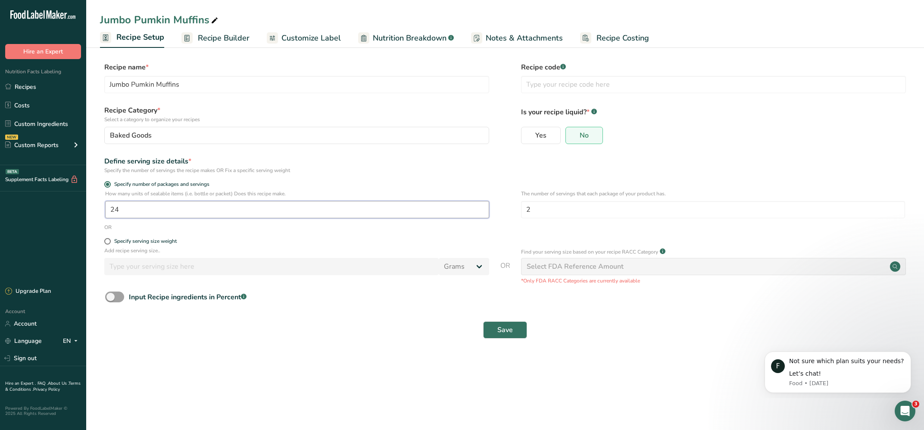
drag, startPoint x: 132, startPoint y: 207, endPoint x: 35, endPoint y: 209, distance: 96.2
click at [105, 209] on input "24" at bounding box center [297, 209] width 384 height 17
type input "12"
click at [508, 330] on span "Save" at bounding box center [506, 330] width 16 height 10
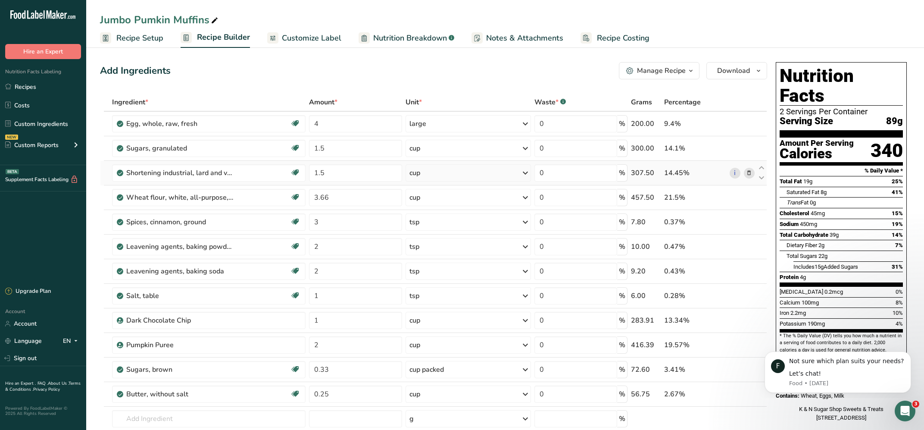
click at [132, 36] on span "Recipe Setup" at bounding box center [139, 38] width 47 height 12
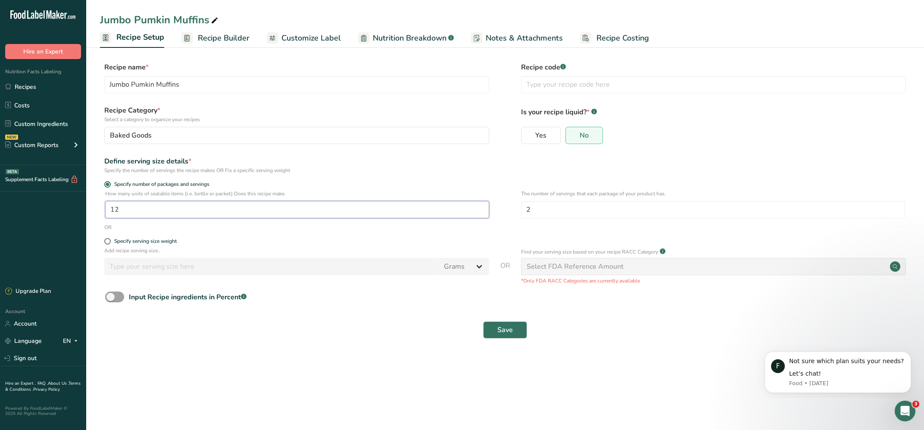
drag, startPoint x: 131, startPoint y: 210, endPoint x: 0, endPoint y: 224, distance: 131.5
click at [105, 218] on input "12" at bounding box center [297, 209] width 384 height 17
type input "13"
click at [513, 329] on button "Save" at bounding box center [505, 329] width 44 height 17
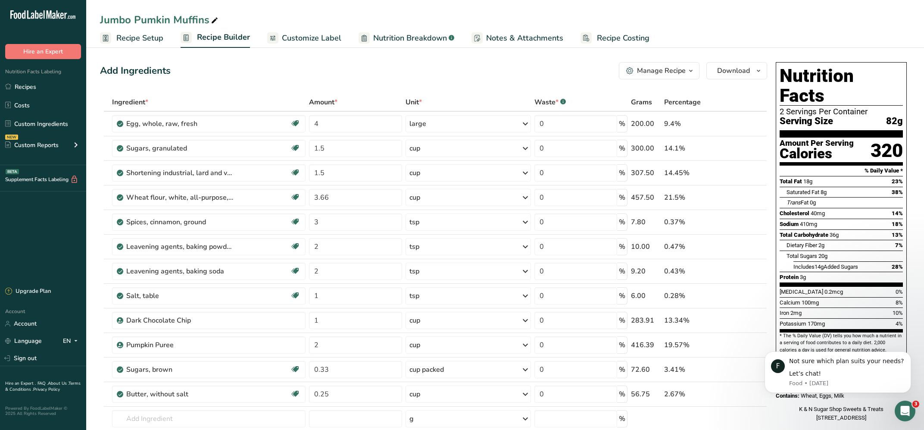
click at [130, 34] on span "Recipe Setup" at bounding box center [139, 38] width 47 height 12
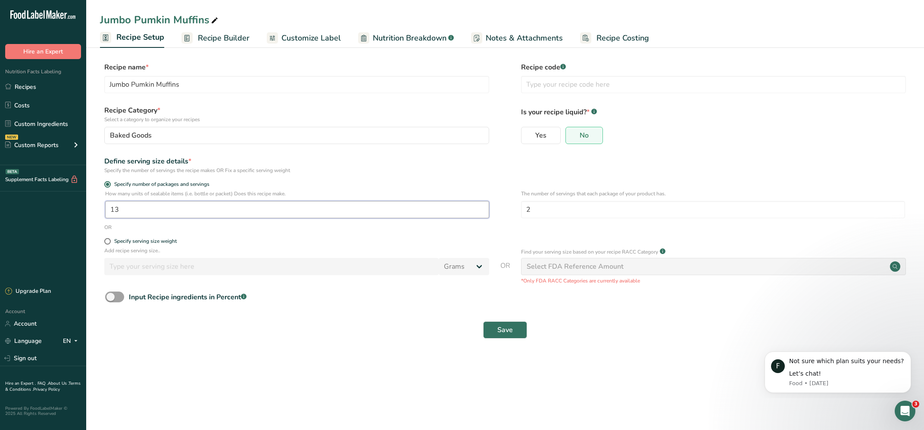
click at [137, 205] on input "13" at bounding box center [297, 209] width 384 height 17
type input "10"
click at [506, 328] on span "Save" at bounding box center [506, 330] width 16 height 10
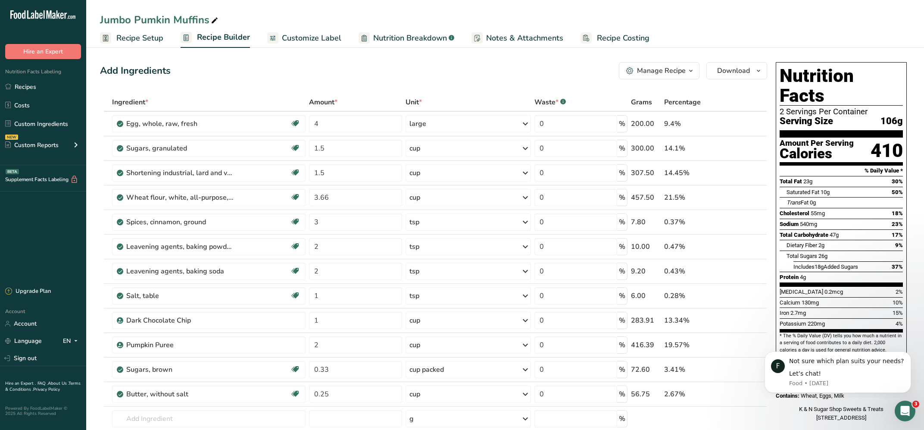
click at [303, 38] on span "Customize Label" at bounding box center [312, 38] width 60 height 12
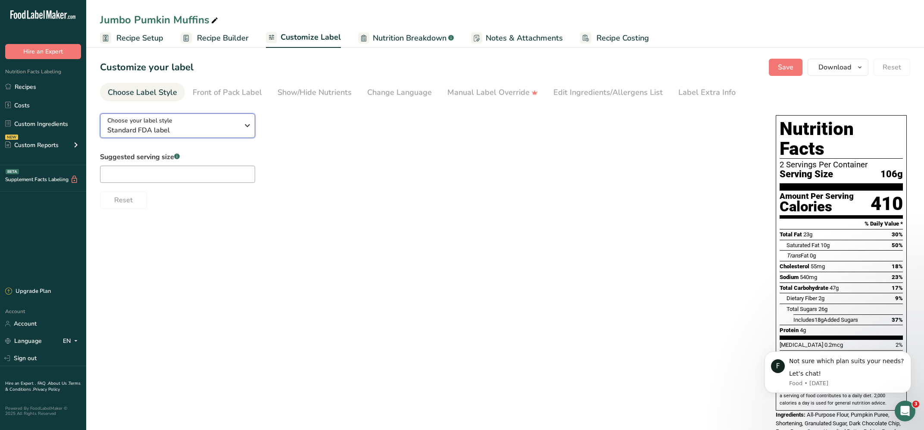
click at [247, 126] on icon "button" at bounding box center [247, 126] width 10 height 16
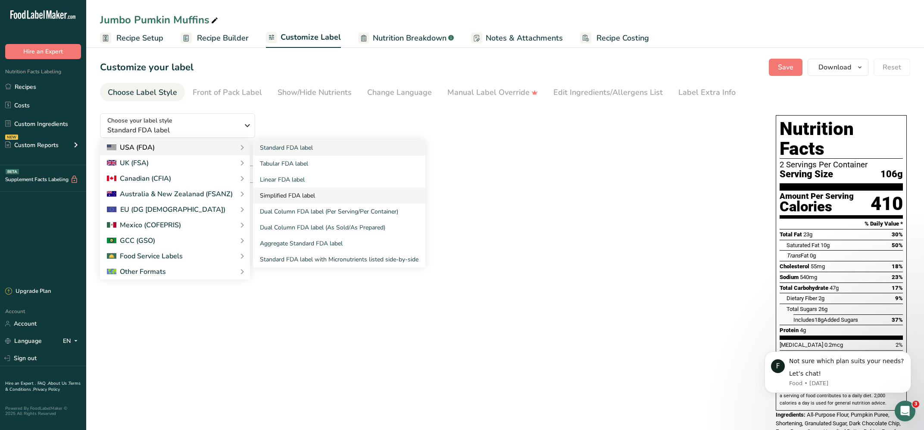
click at [286, 194] on link "Simplified FDA label" at bounding box center [339, 196] width 172 height 16
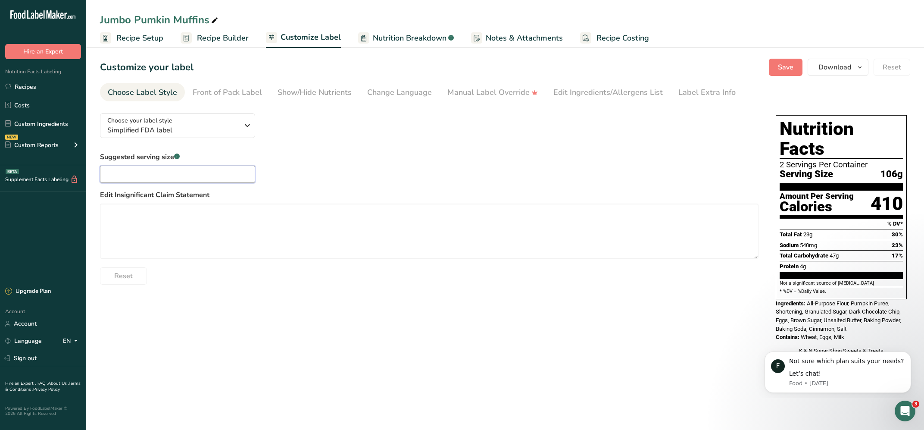
click at [132, 173] on input "text" at bounding box center [177, 174] width 155 height 17
click at [142, 170] on input "text" at bounding box center [177, 174] width 155 height 17
type input "1"
click at [783, 65] on span "Save" at bounding box center [786, 67] width 16 height 10
click at [840, 65] on span "Download" at bounding box center [835, 67] width 33 height 10
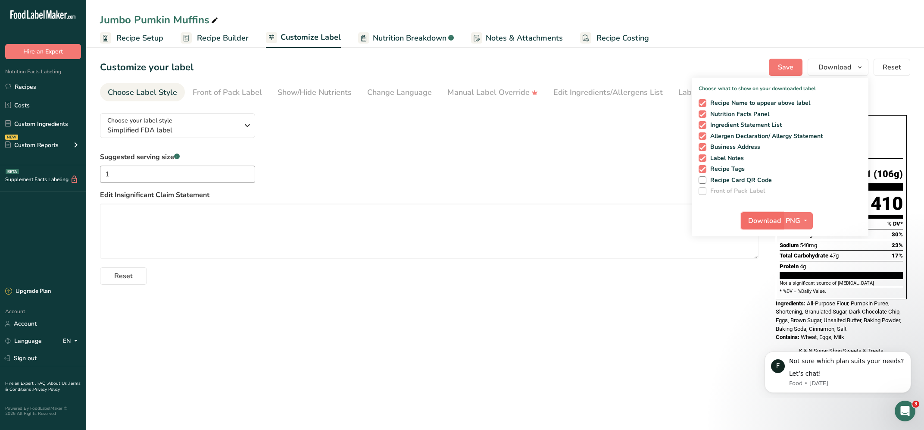
click at [777, 221] on span "Download" at bounding box center [765, 221] width 33 height 10
click at [600, 161] on div "Suggested serving size .a-a{fill:#347362;}.b-a{fill:#fff;} 1 Edit Insignificant…" at bounding box center [429, 218] width 659 height 133
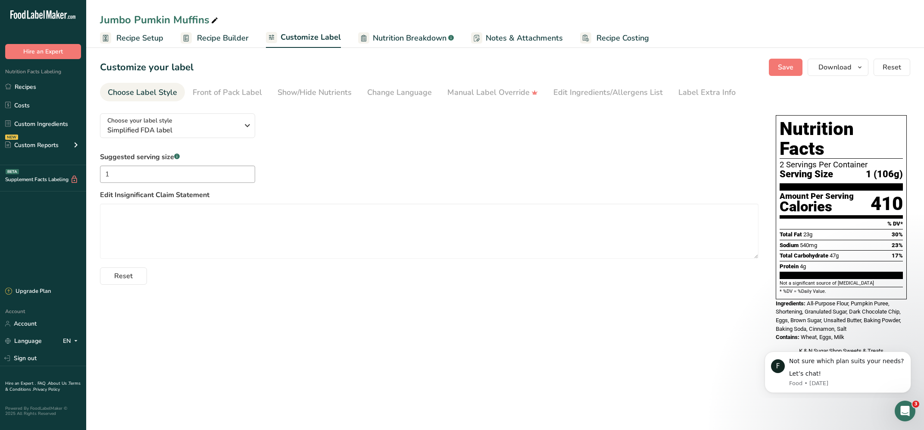
click at [315, 38] on span "Customize Label" at bounding box center [311, 37] width 60 height 12
click at [210, 129] on span "Simplified FDA label" at bounding box center [173, 130] width 132 height 10
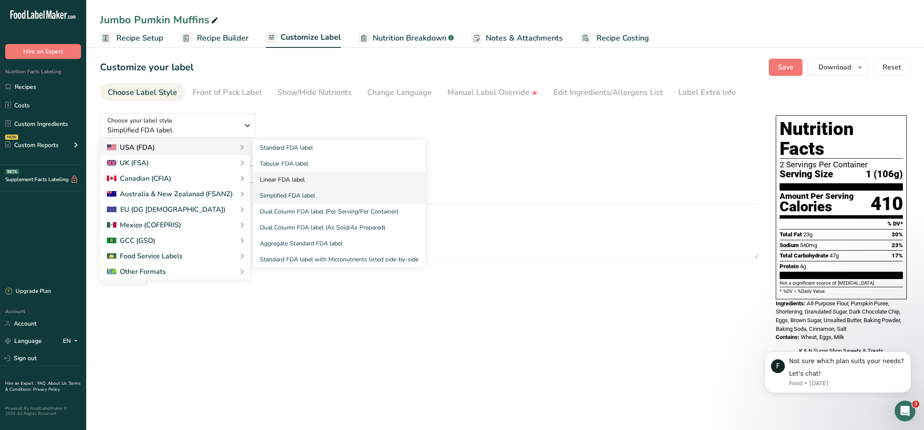
click at [272, 177] on link "Linear FDA label" at bounding box center [339, 180] width 172 height 16
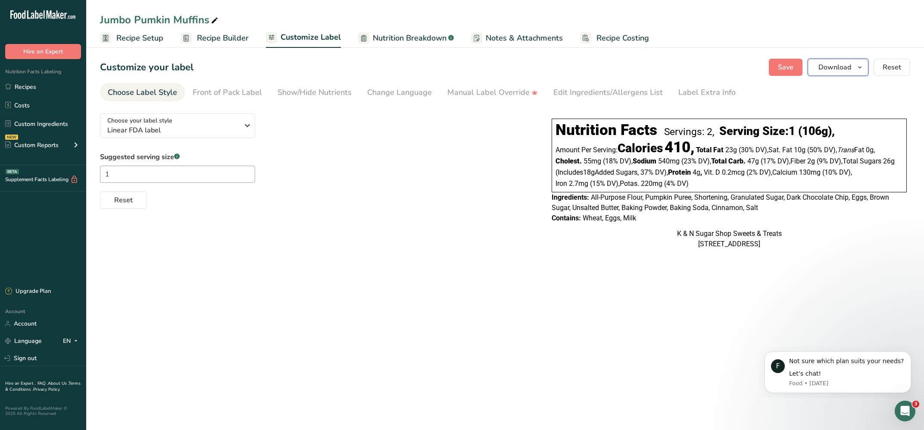
click at [834, 63] on span "Download" at bounding box center [835, 67] width 33 height 10
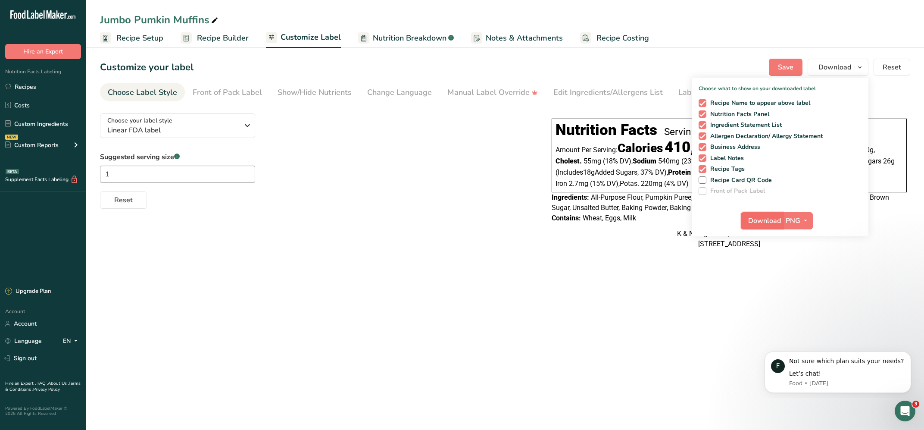
click at [775, 220] on span "Download" at bounding box center [765, 221] width 33 height 10
